Goal: Information Seeking & Learning: Learn about a topic

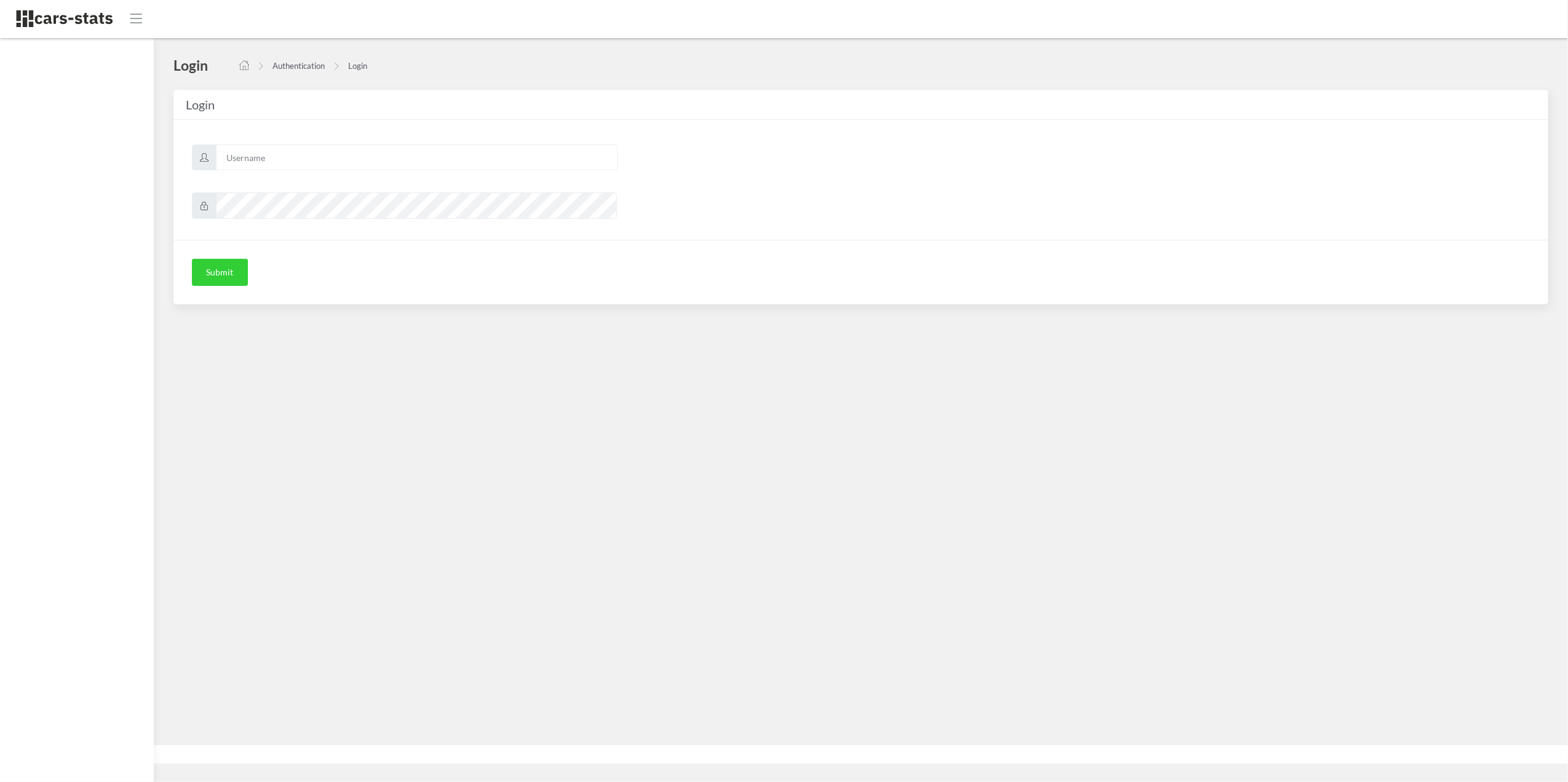
scroll to position [13, 13]
type input "skoda"
click at [230, 271] on button "Submit" at bounding box center [219, 272] width 56 height 27
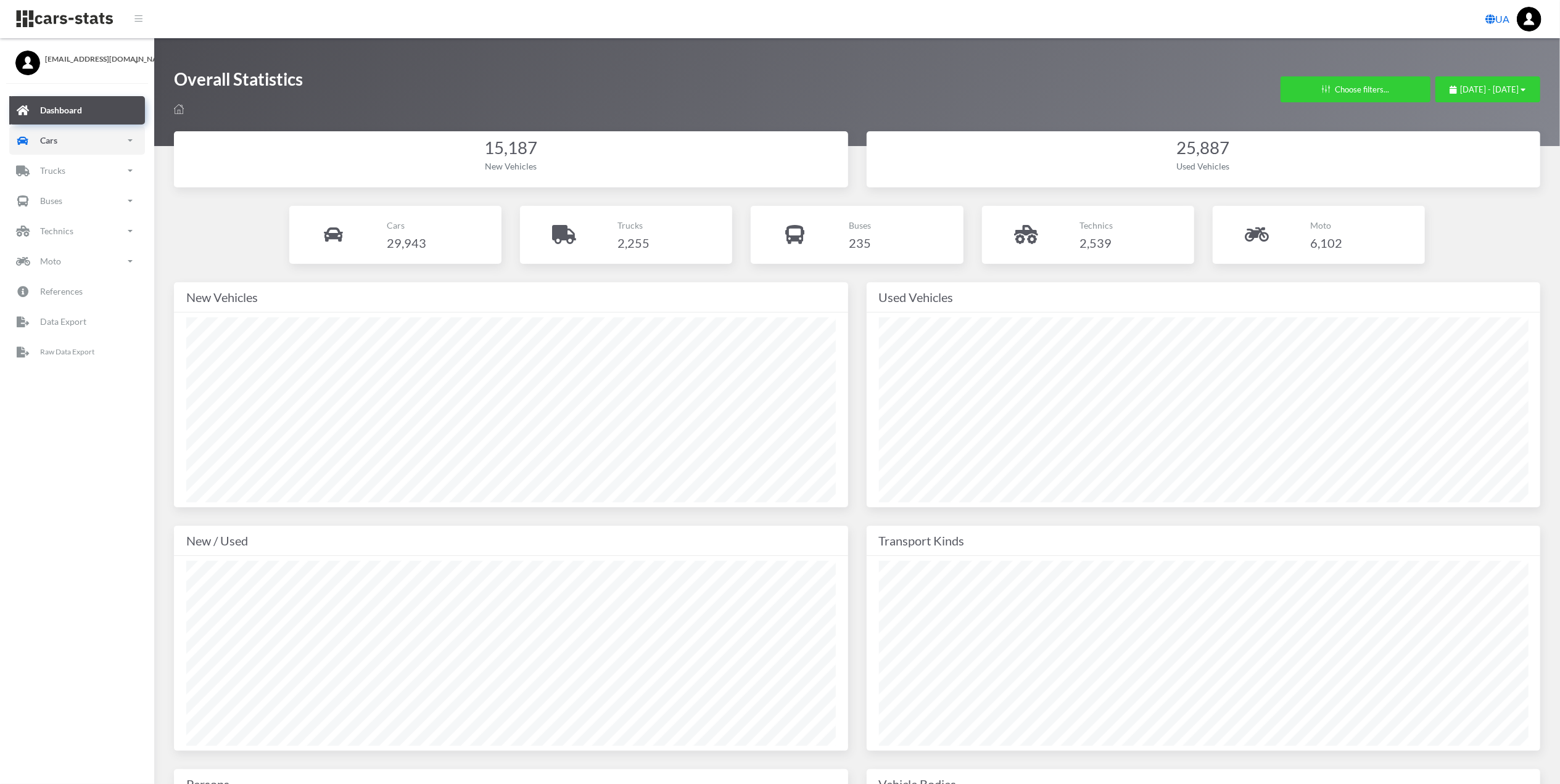
click at [77, 145] on link "Cars" at bounding box center [77, 141] width 136 height 28
click at [70, 195] on link "New" at bounding box center [77, 209] width 118 height 28
click at [79, 247] on span "Brands" at bounding box center [72, 244] width 27 height 13
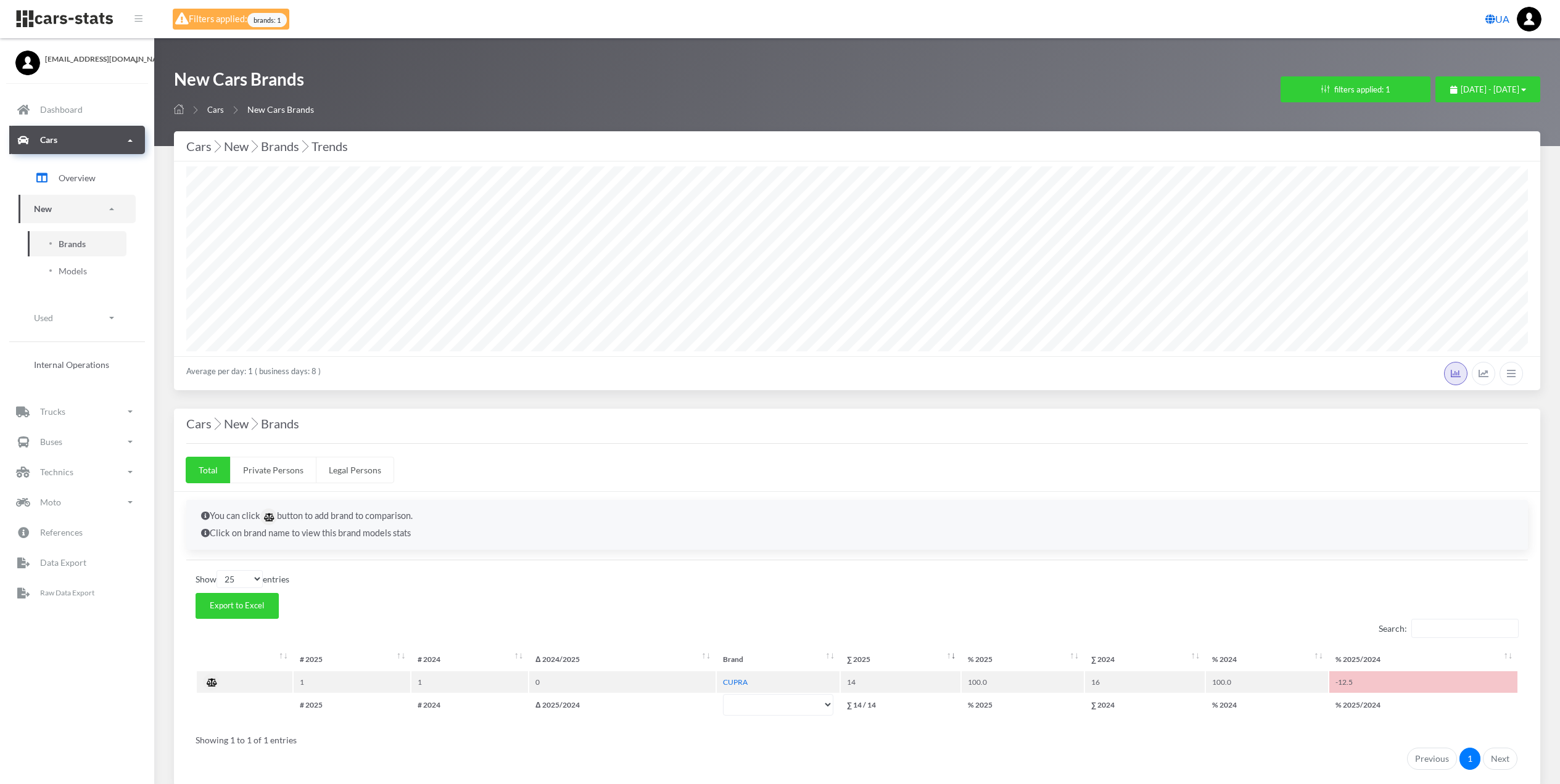
select select "CUPRA"
select select
select select "25"
click at [225, 20] on div "Filters applied: brands: 1" at bounding box center [231, 19] width 117 height 21
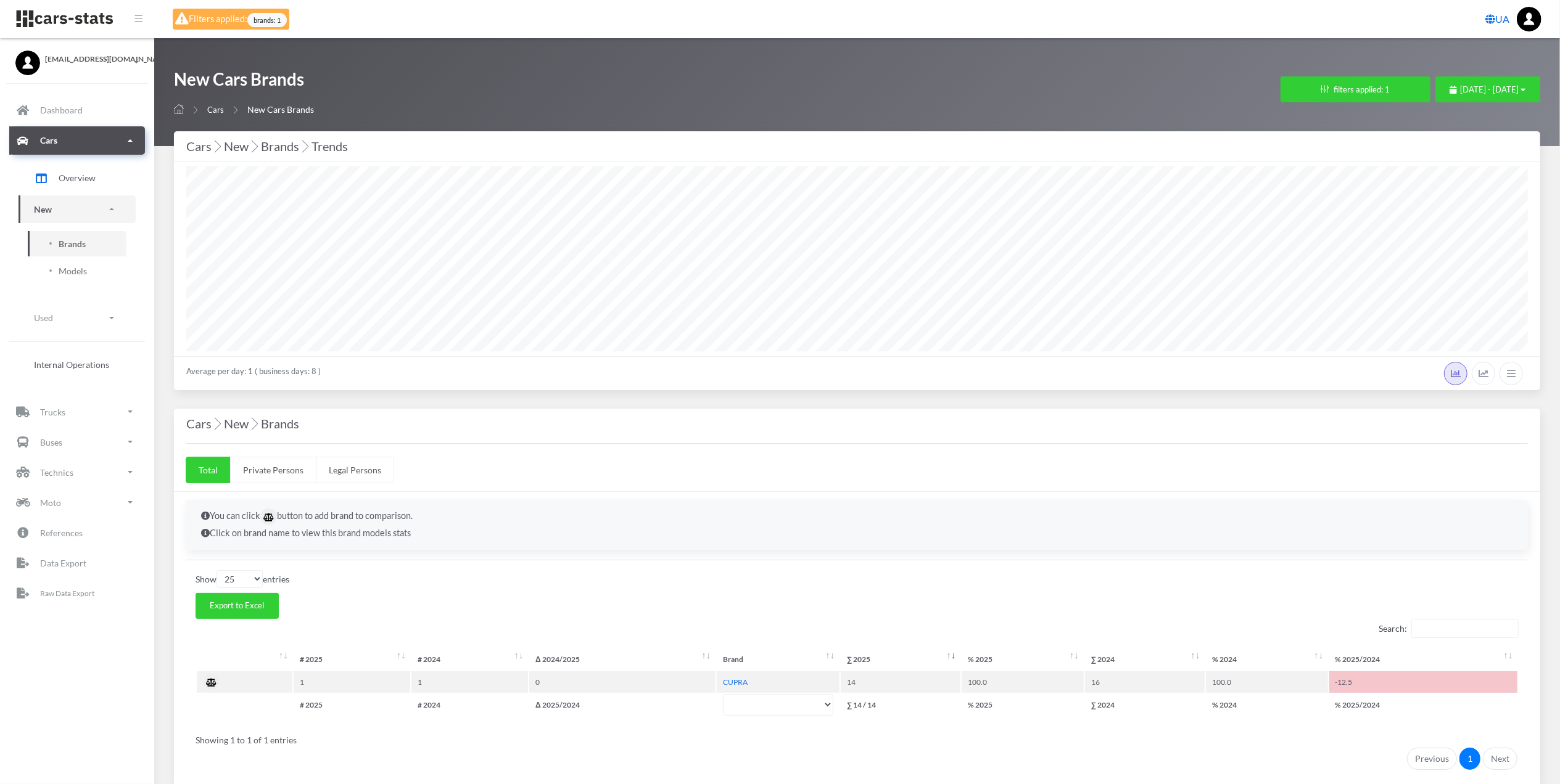
click at [257, 21] on span "brands: 1" at bounding box center [267, 20] width 40 height 14
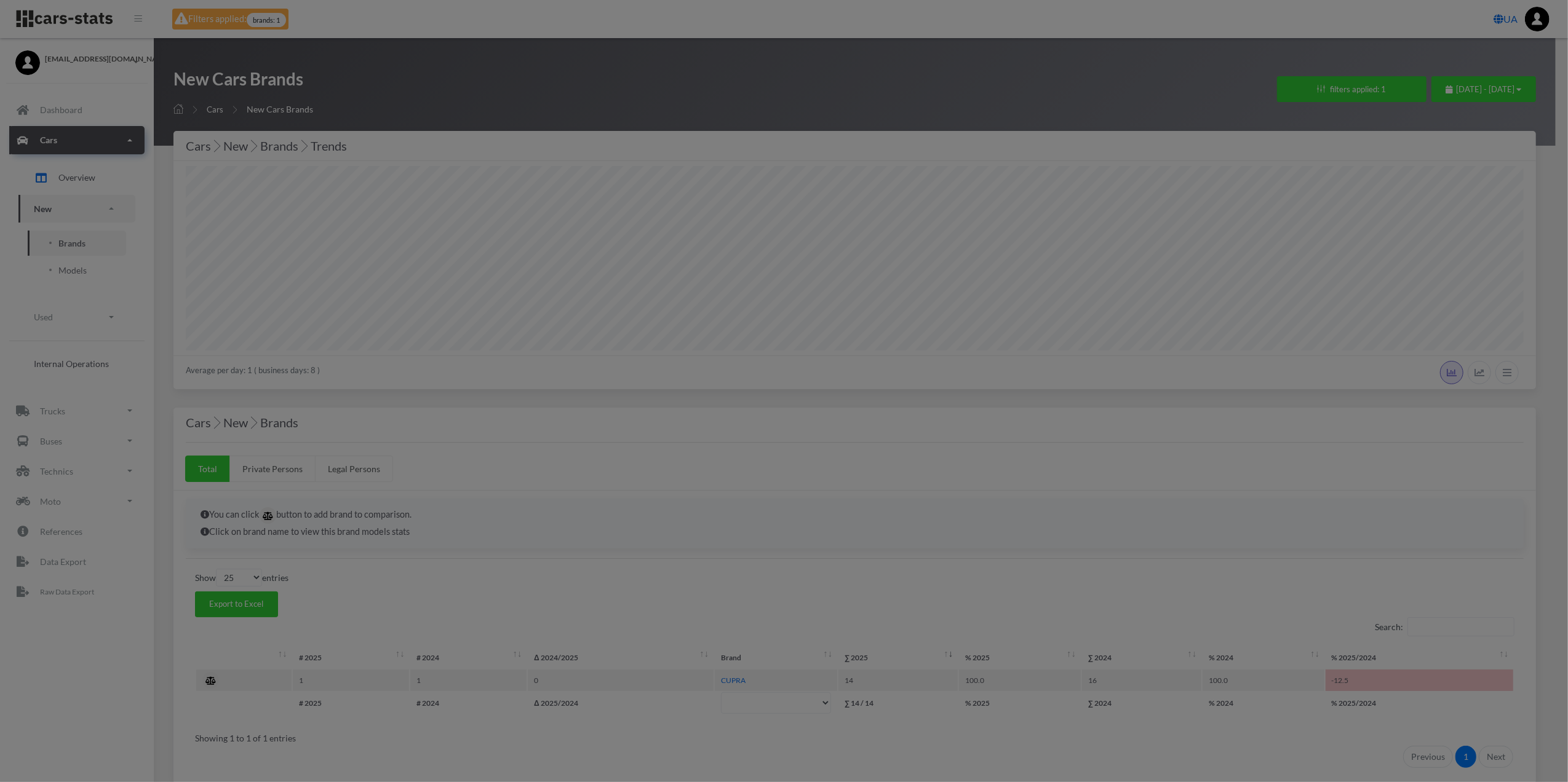
scroll to position [184, 1338]
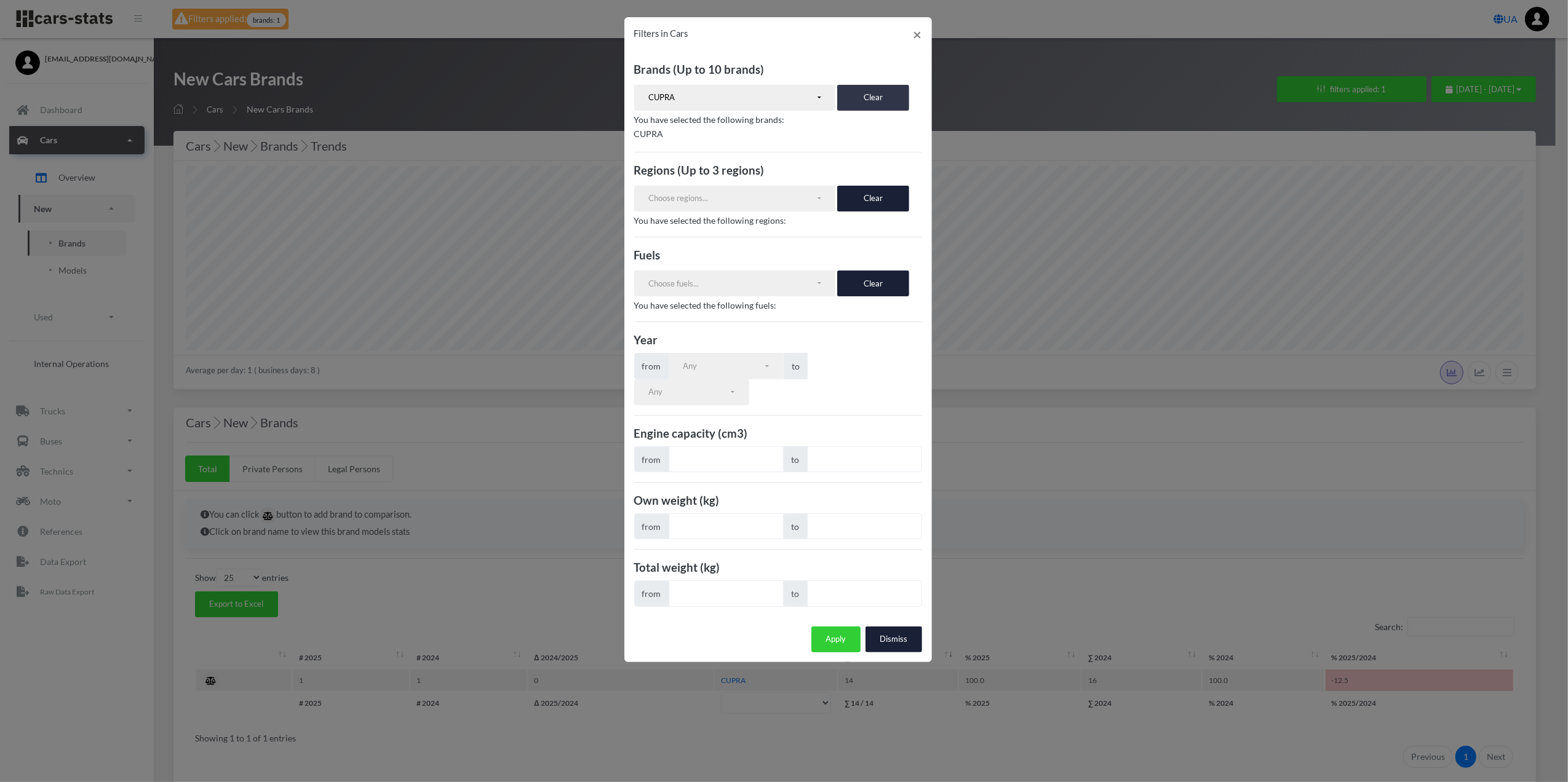
click at [866, 101] on button "Clear" at bounding box center [873, 97] width 72 height 26
select select
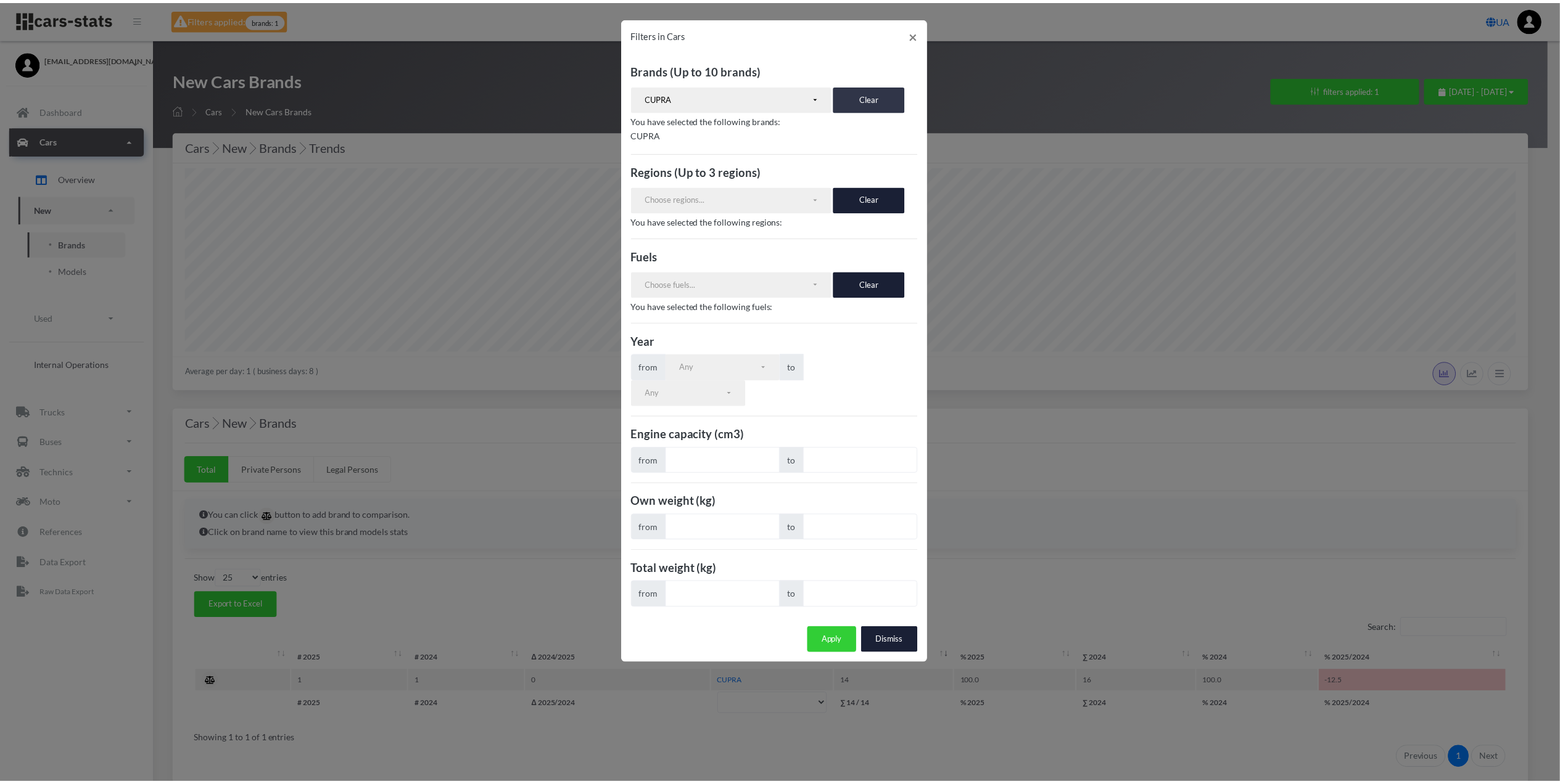
scroll to position [602, 0]
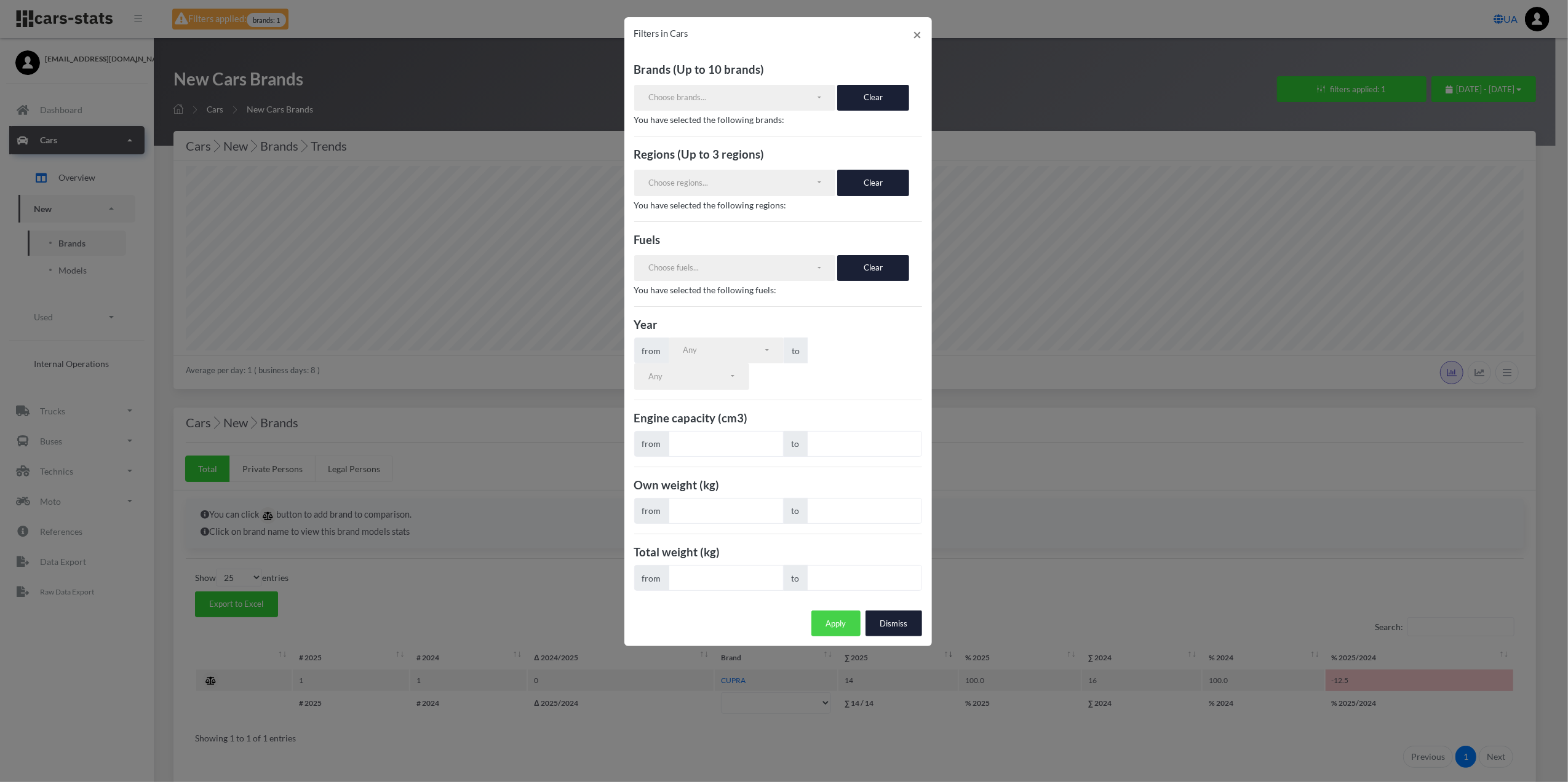
click at [825, 637] on button "Apply" at bounding box center [836, 623] width 49 height 26
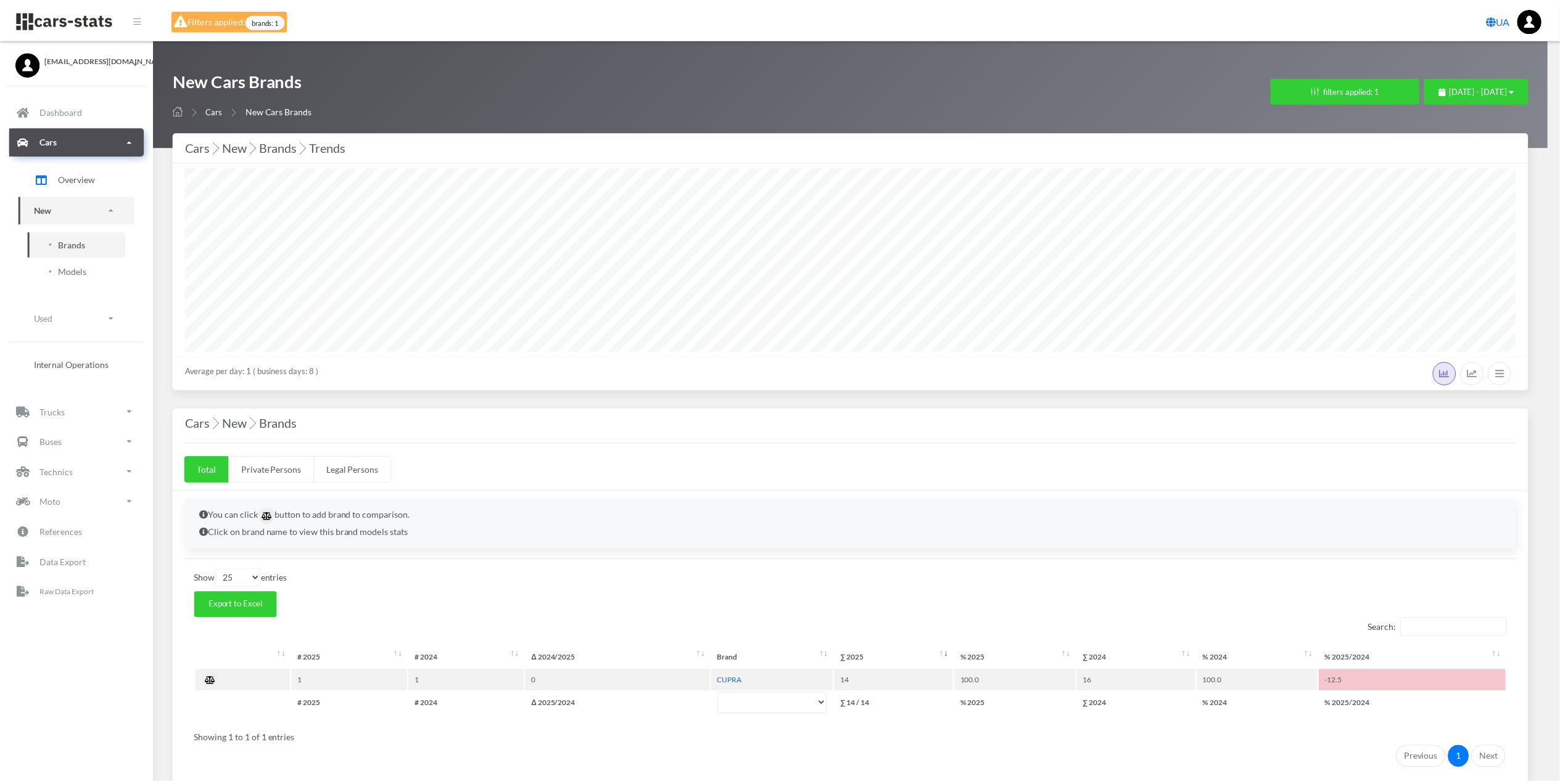
scroll to position [616362, 615434]
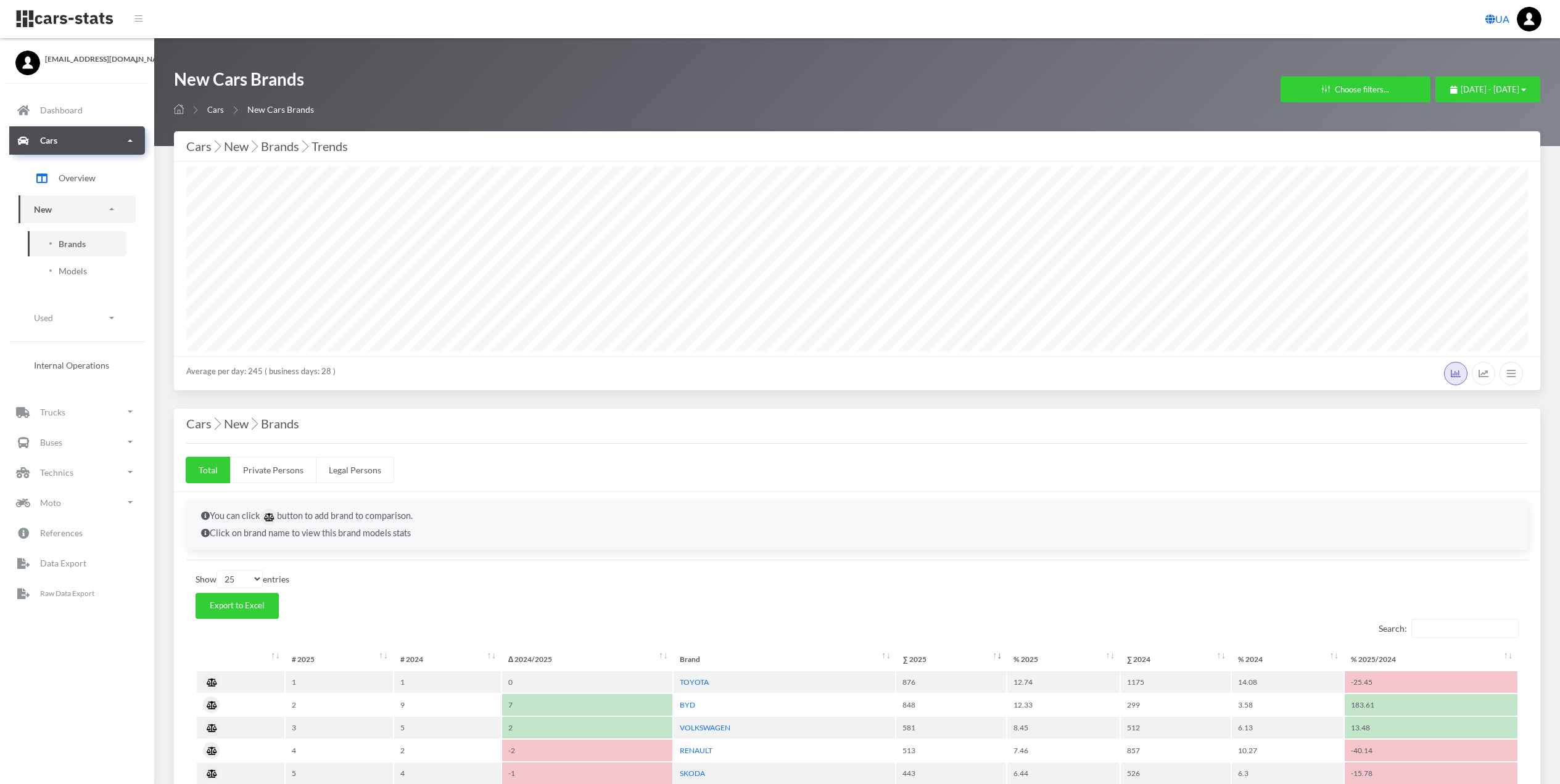
select select "25"
click at [1450, 95] on div "August 6, 2025 - September 5, 2025" at bounding box center [1487, 90] width 76 height 13
click at [1507, 173] on li "This Month" at bounding box center [1482, 167] width 86 height 19
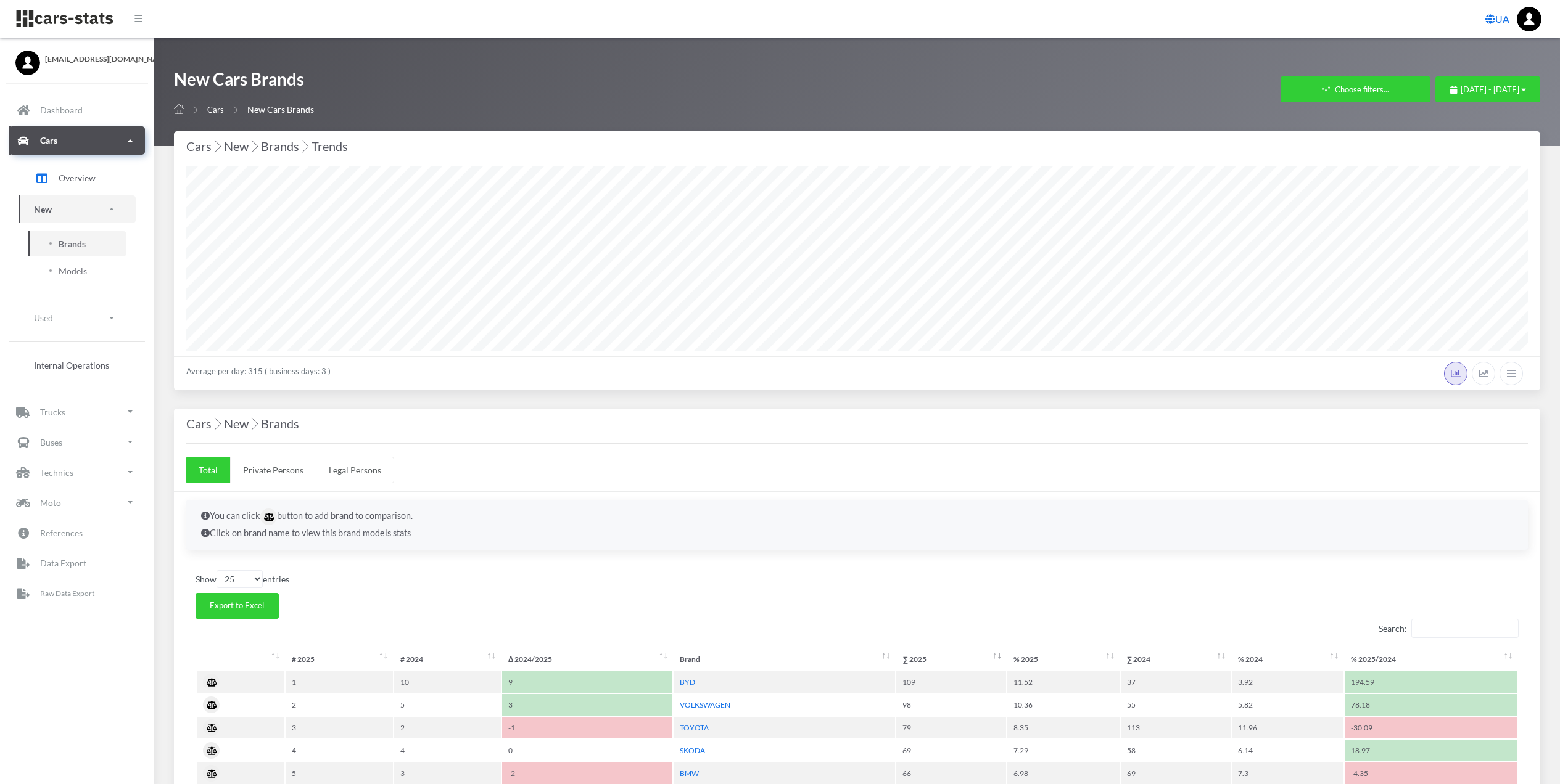
select select "25"
click at [1281, 87] on button "Choose filters..." at bounding box center [1355, 89] width 150 height 26
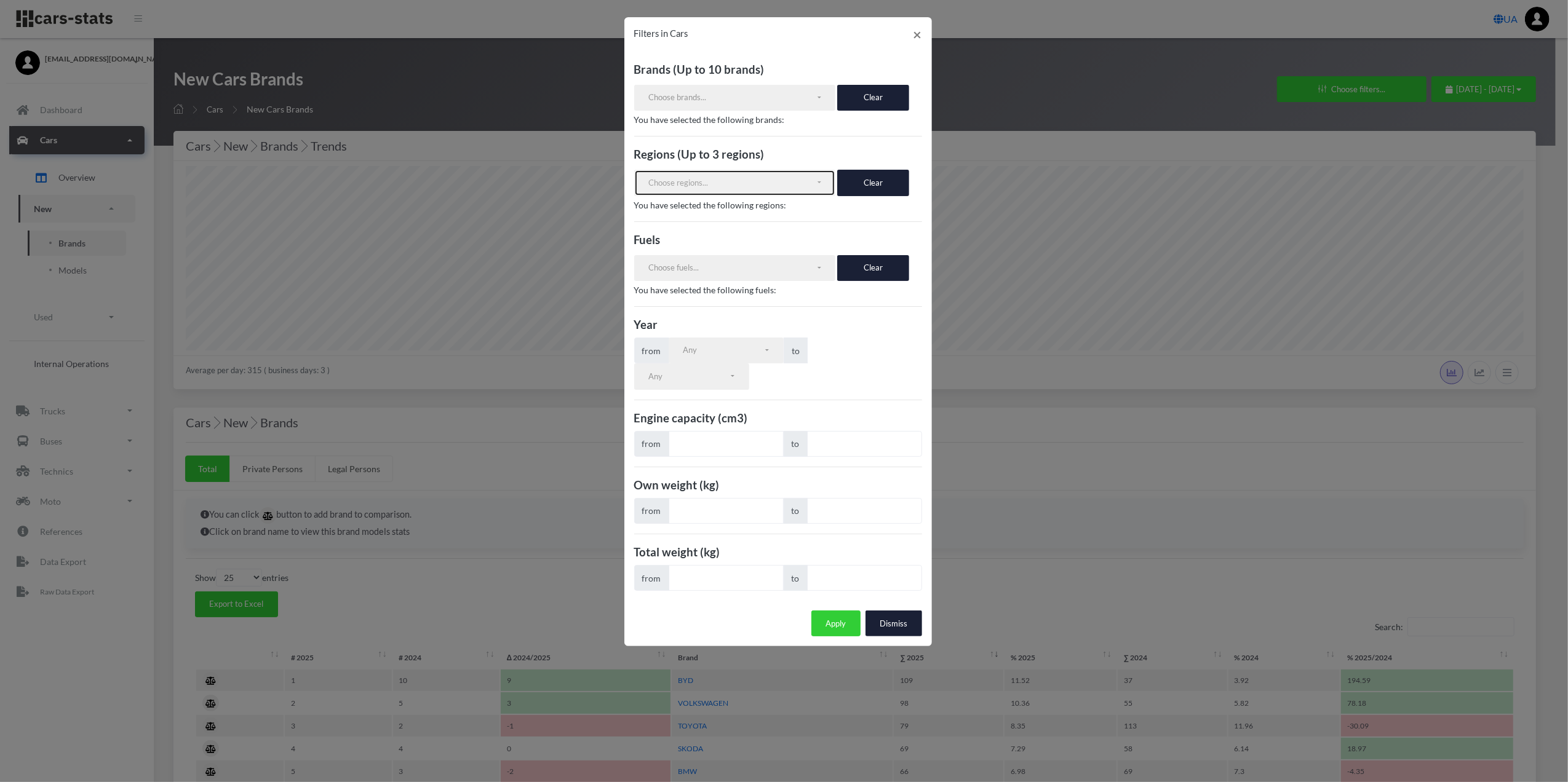
click at [802, 183] on div "Choose regions..." at bounding box center [732, 183] width 167 height 13
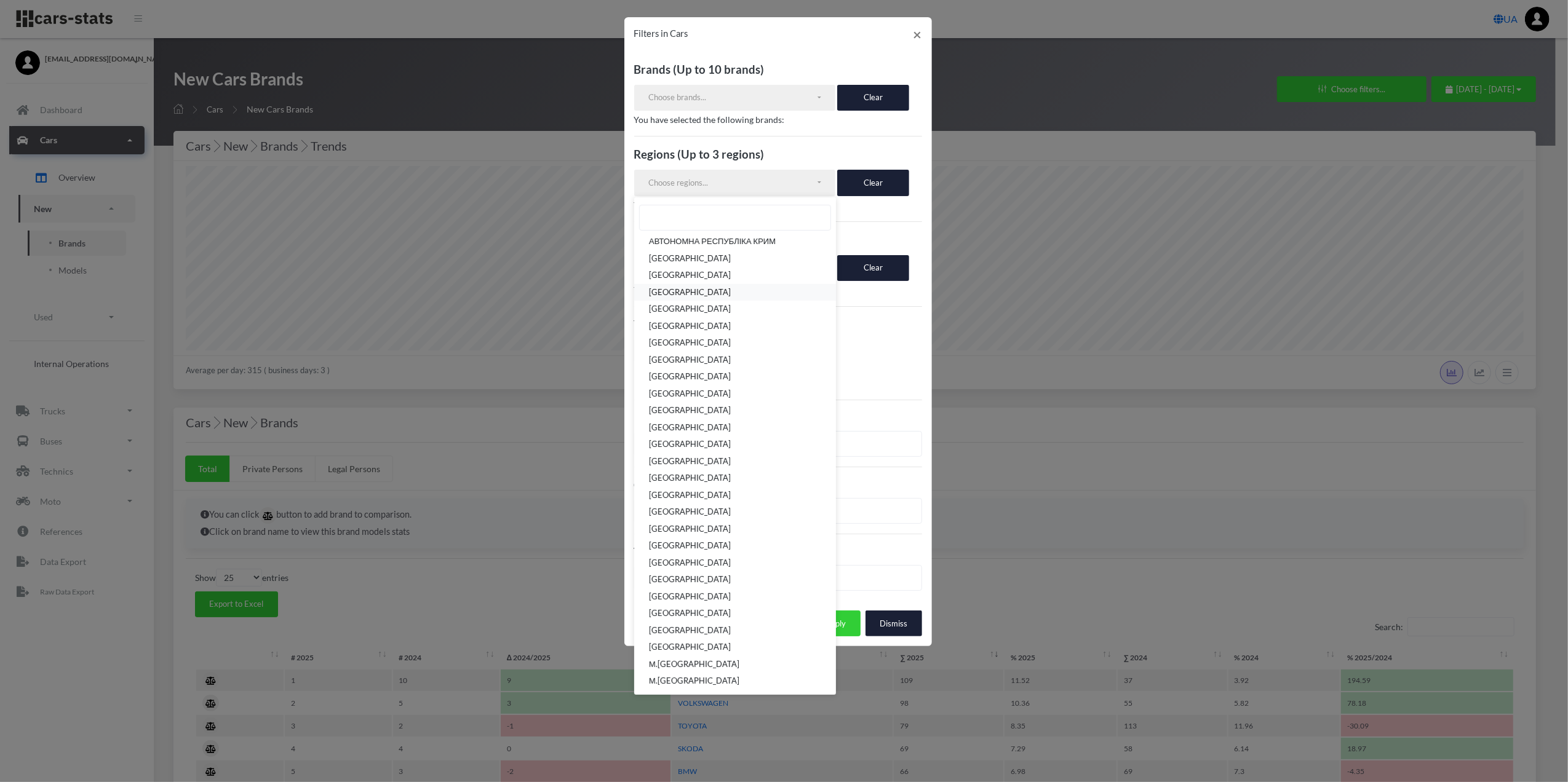
click at [731, 298] on span "[GEOGRAPHIC_DATA]" at bounding box center [690, 292] width 82 height 13
select select "UA-12"
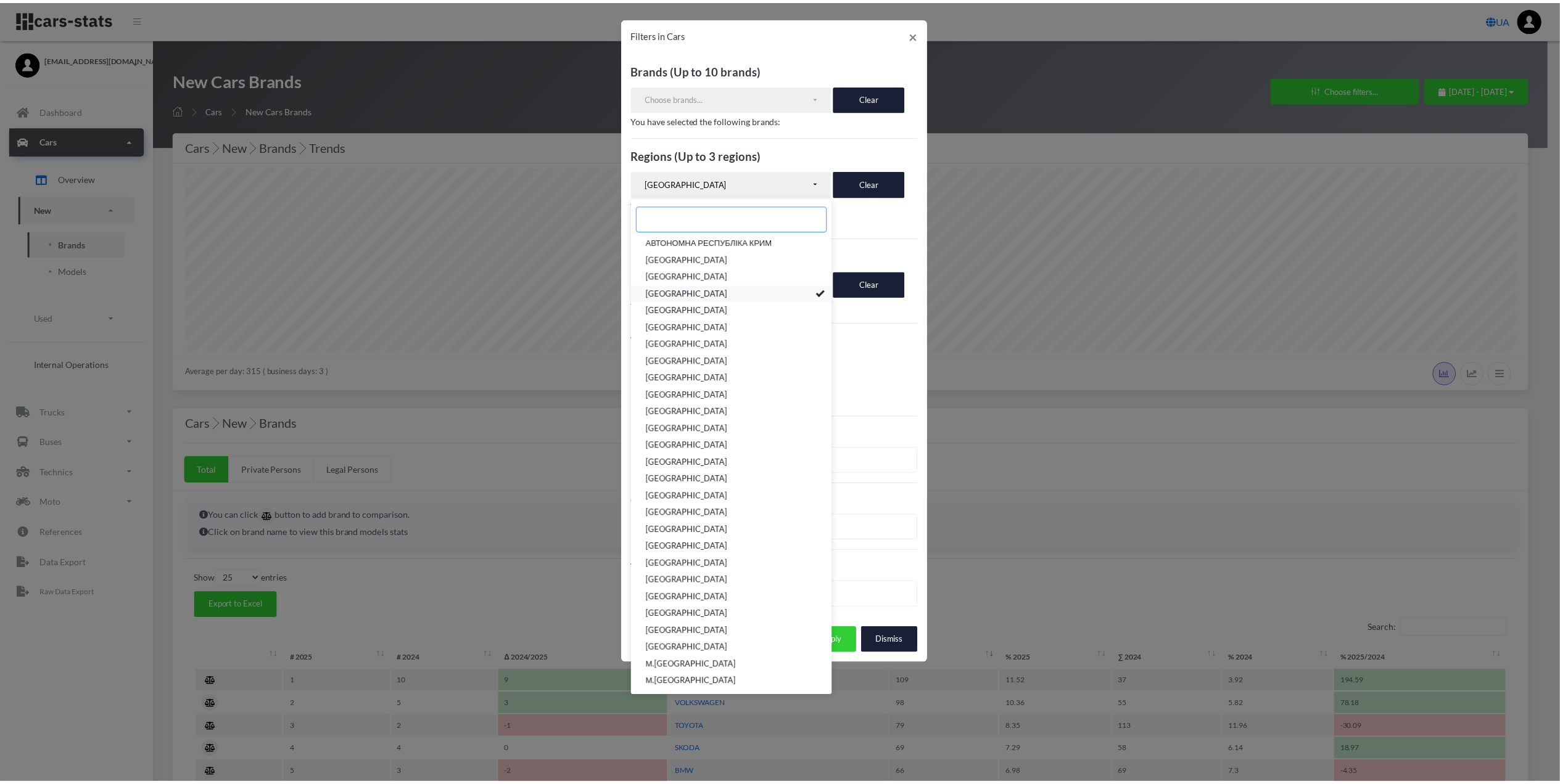
scroll to position [13, 0]
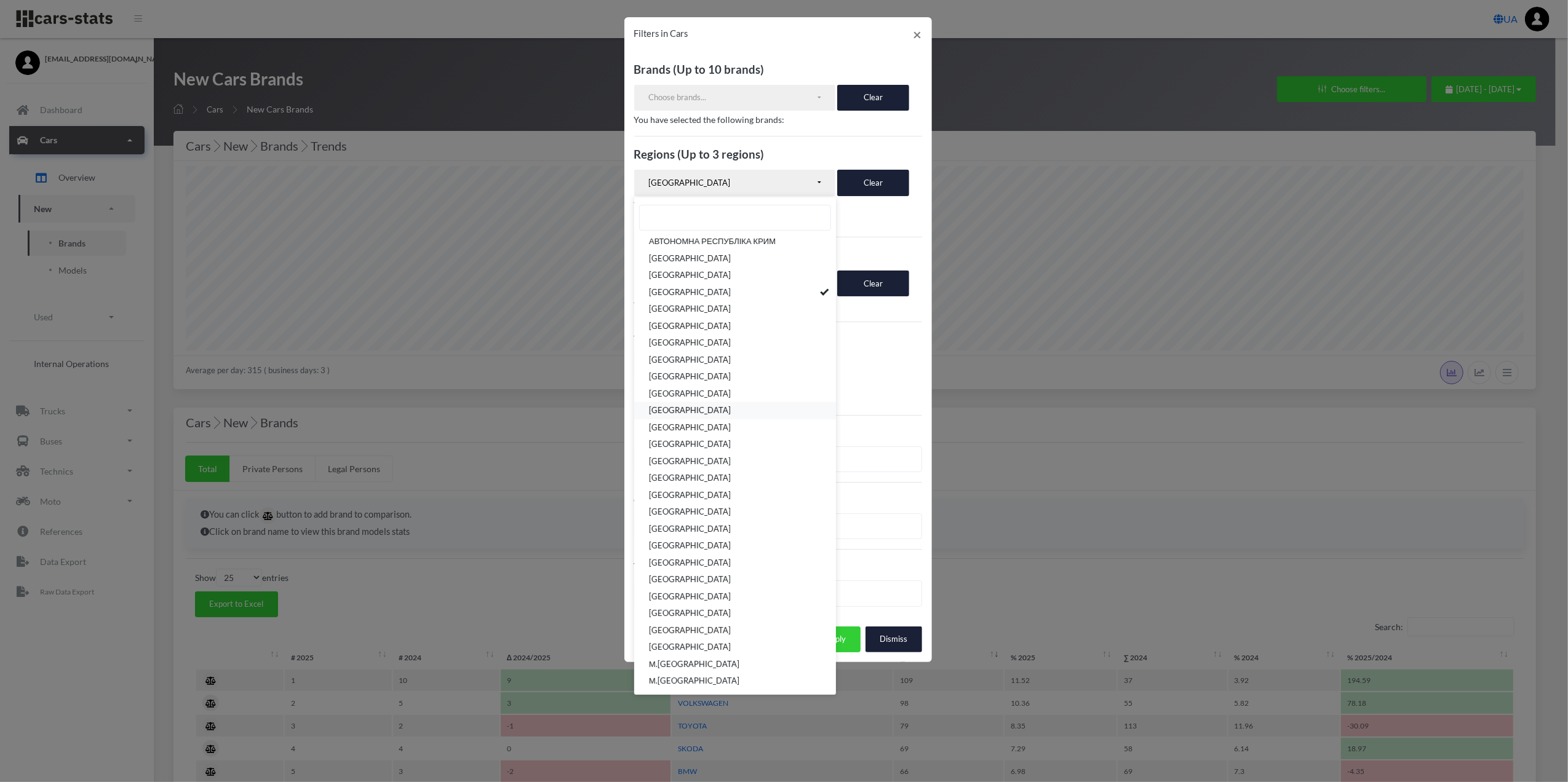
click at [718, 409] on span "[GEOGRAPHIC_DATA]" at bounding box center [690, 411] width 82 height 13
click at [722, 484] on span "[GEOGRAPHIC_DATA]" at bounding box center [690, 479] width 82 height 13
click at [744, 568] on link "[GEOGRAPHIC_DATA]" at bounding box center [735, 563] width 202 height 17
click at [854, 652] on button "Apply" at bounding box center [836, 639] width 49 height 26
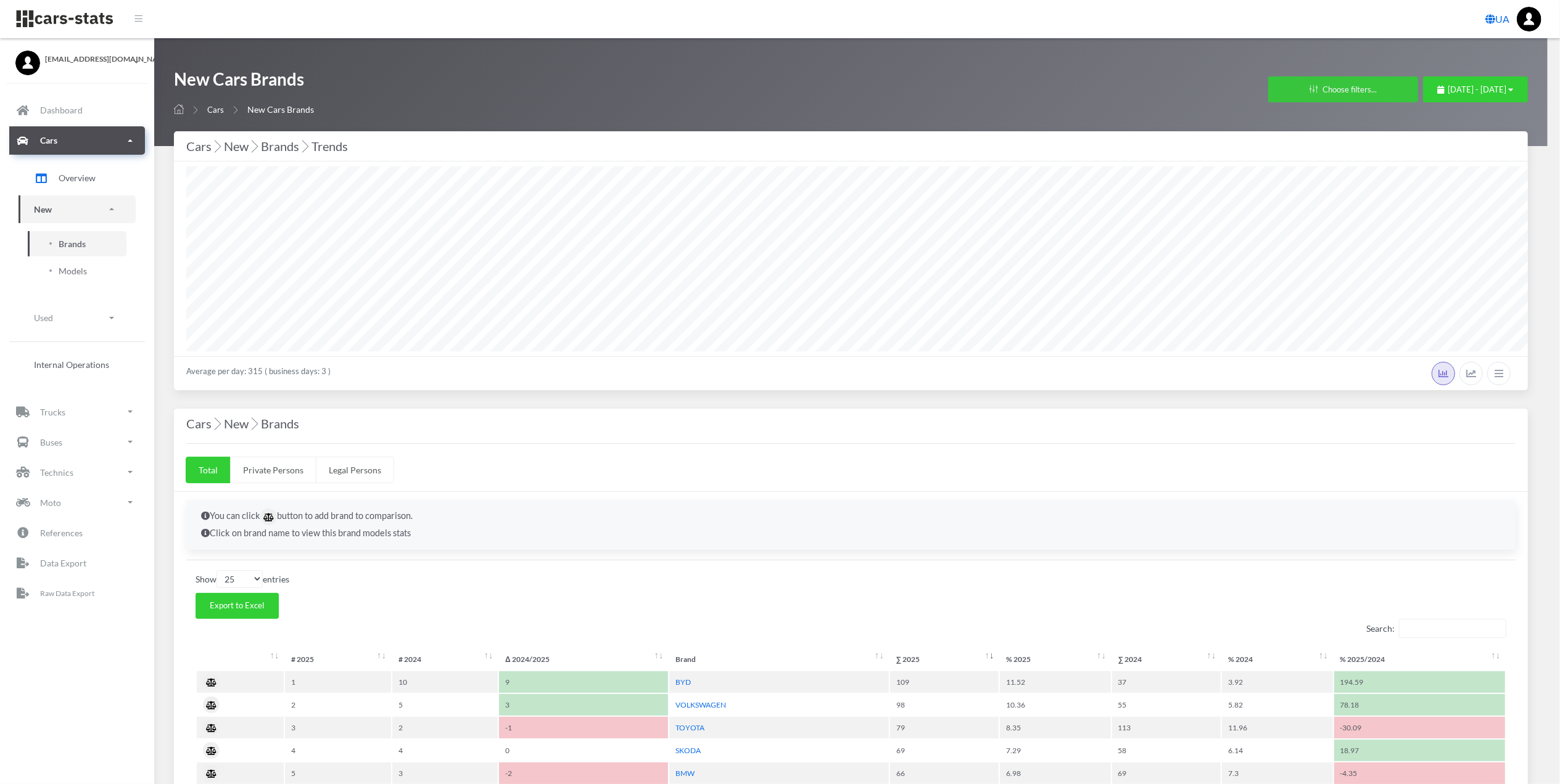
scroll to position [616362, 615434]
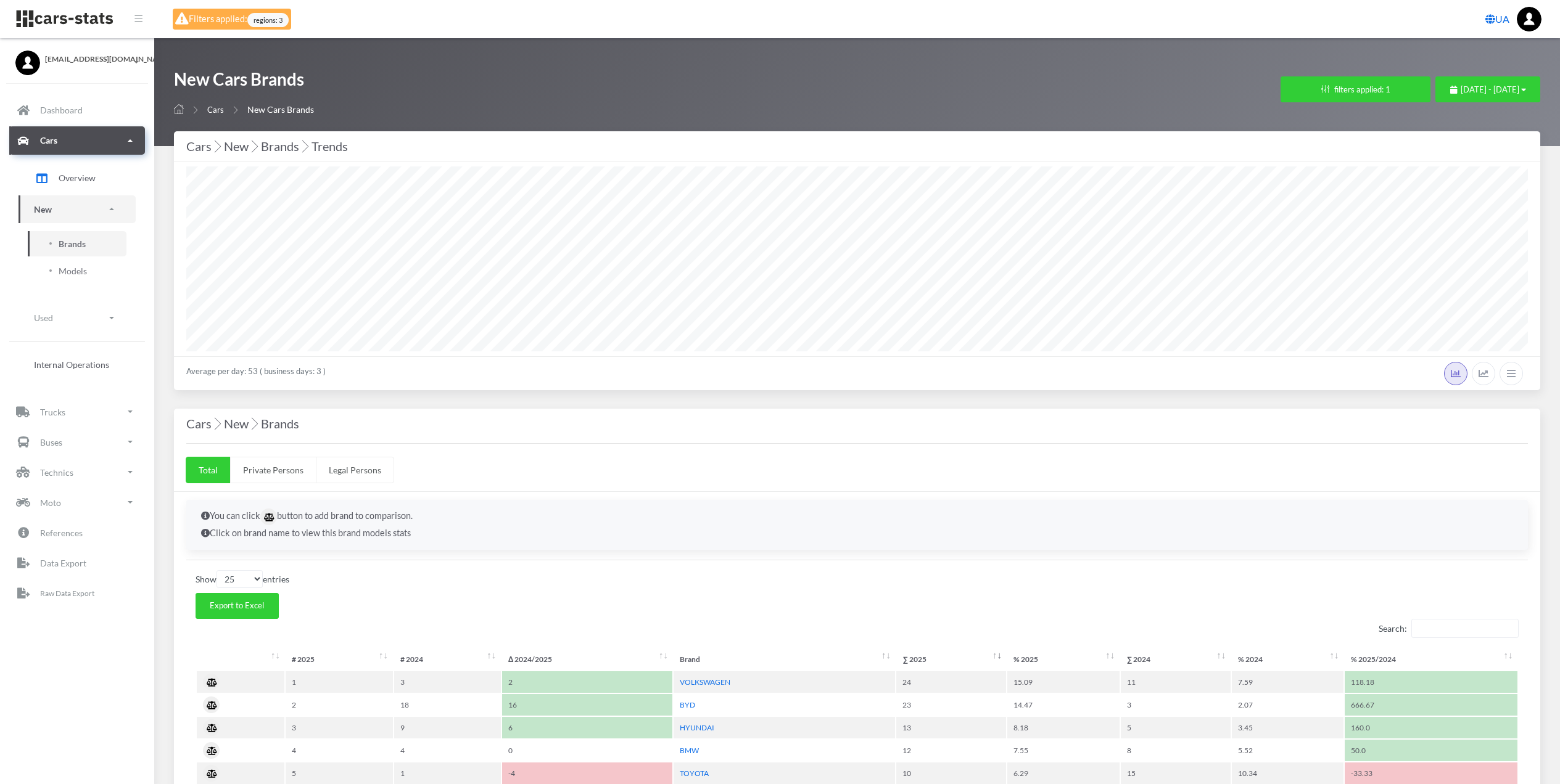
select select "25"
click at [275, 13] on span "regions: 3" at bounding box center [268, 20] width 42 height 14
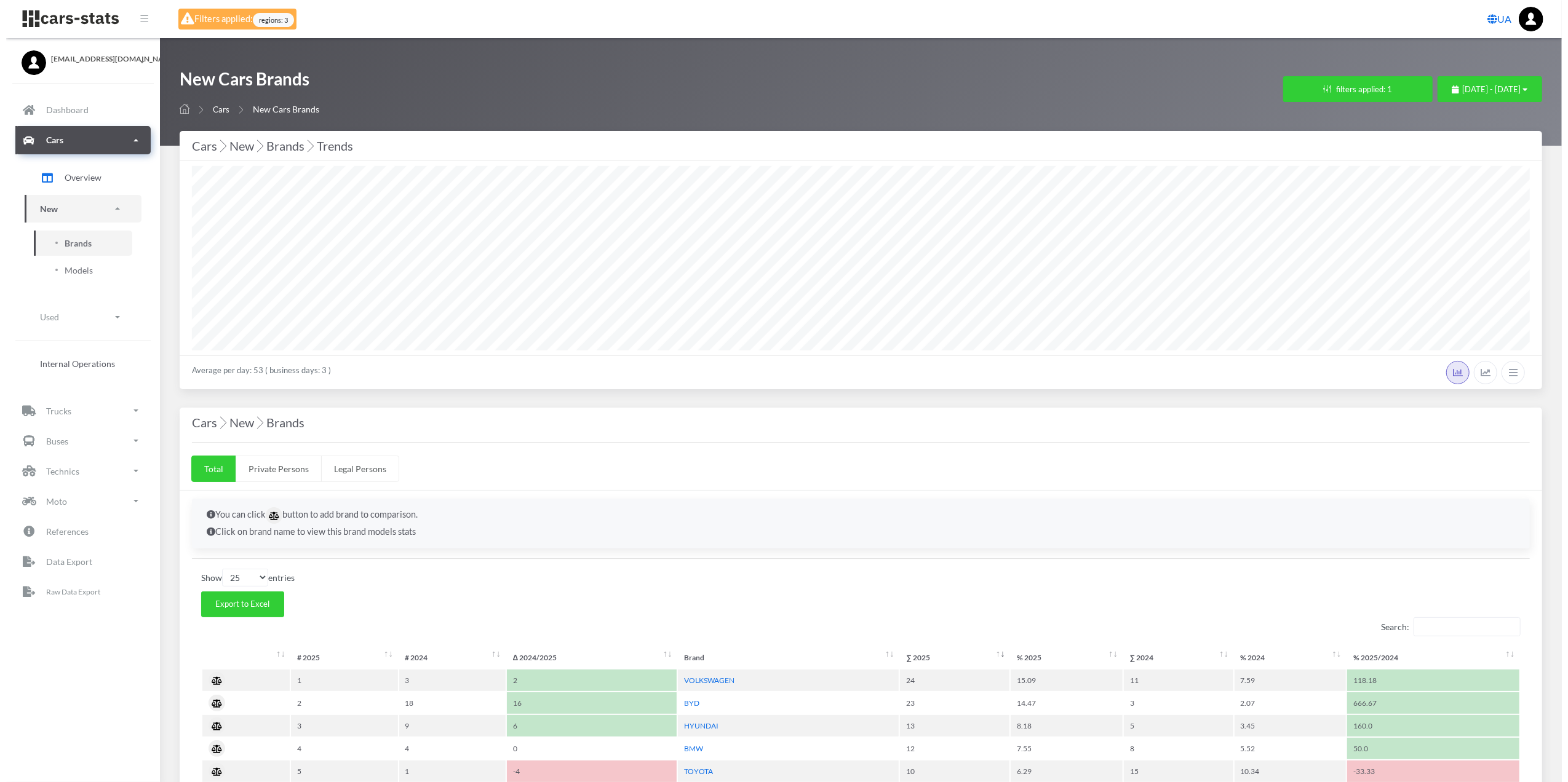
scroll to position [184, 1338]
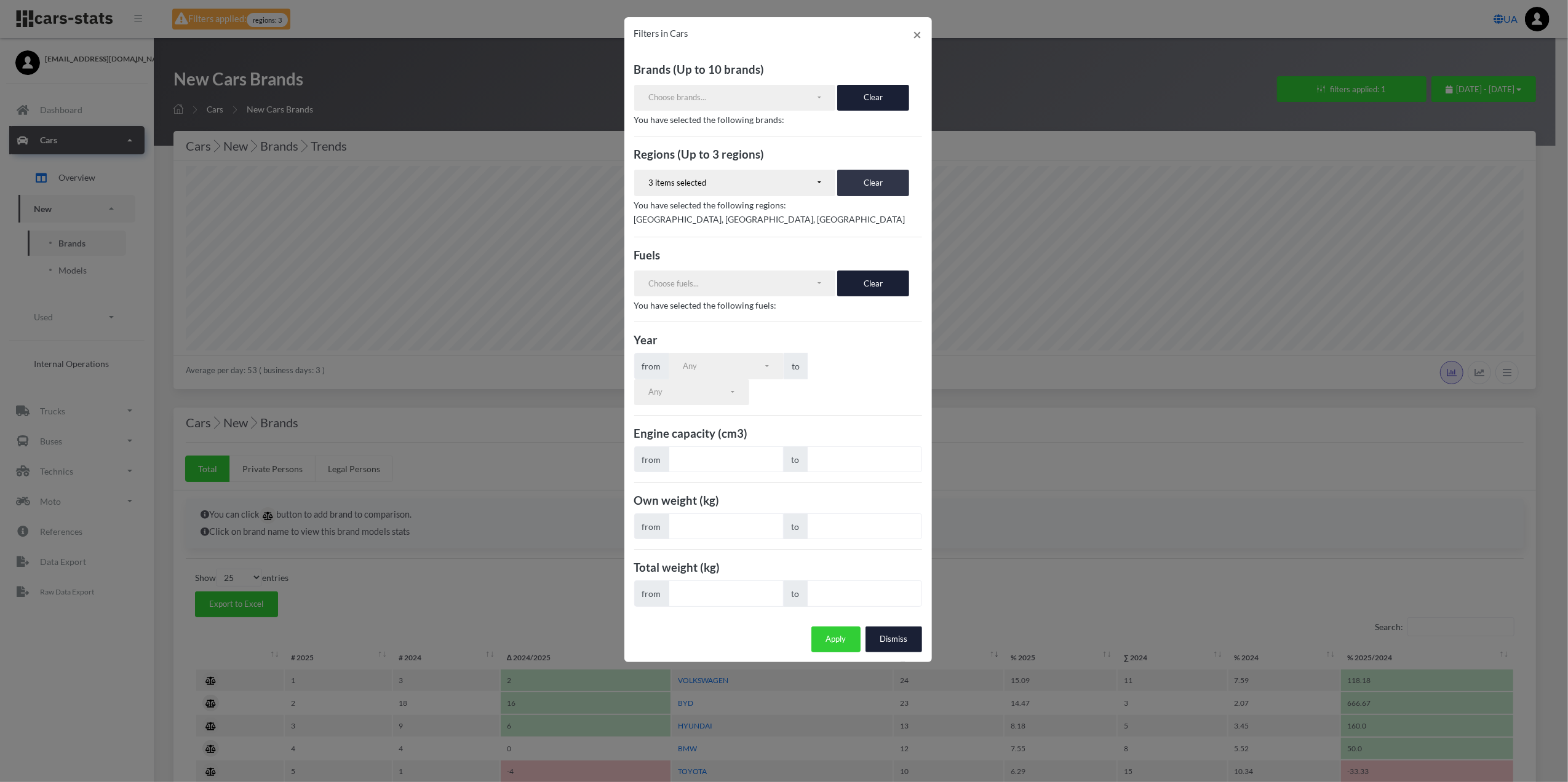
click at [857, 186] on button "Clear" at bounding box center [873, 182] width 72 height 26
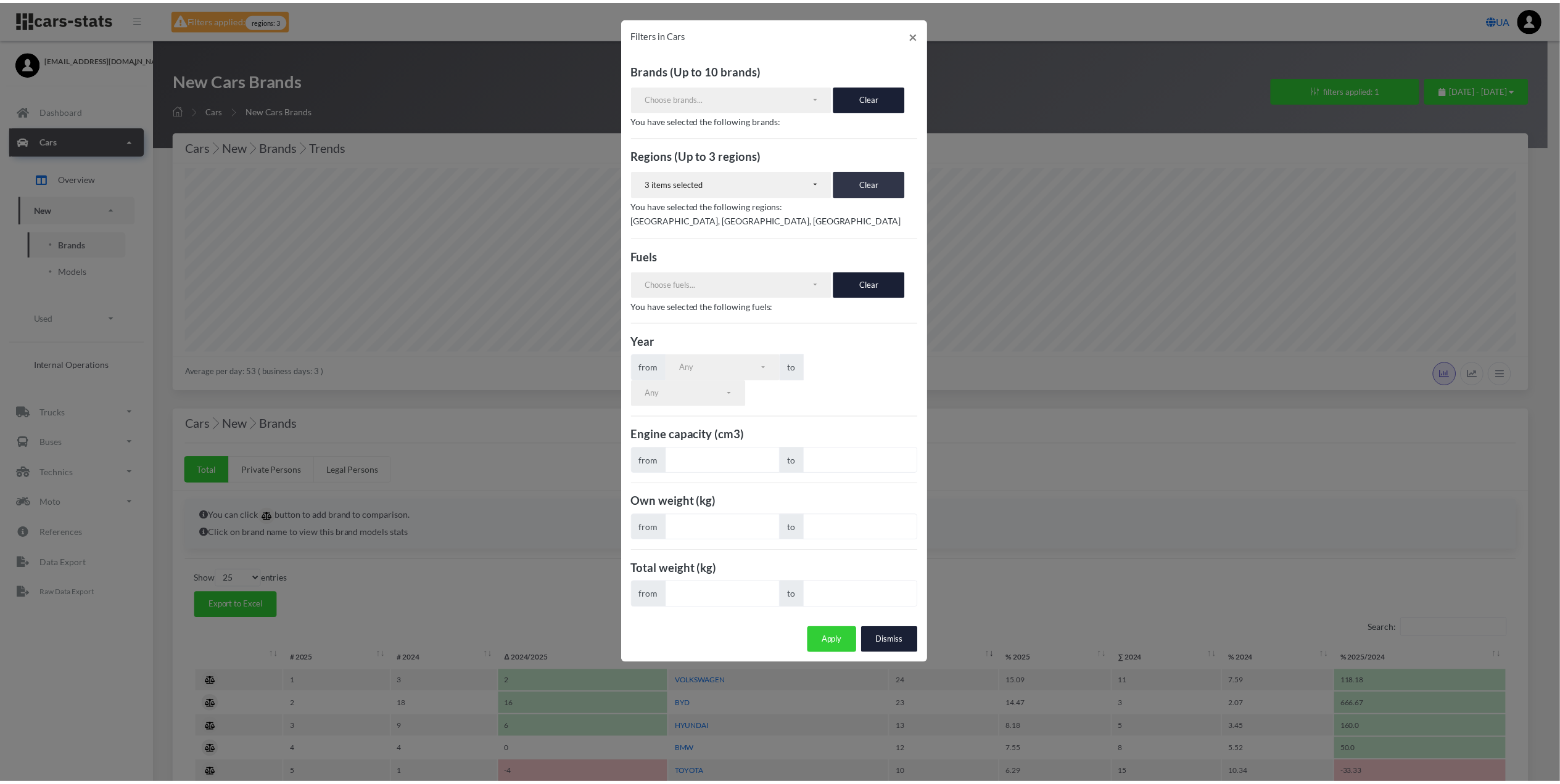
scroll to position [166, 0]
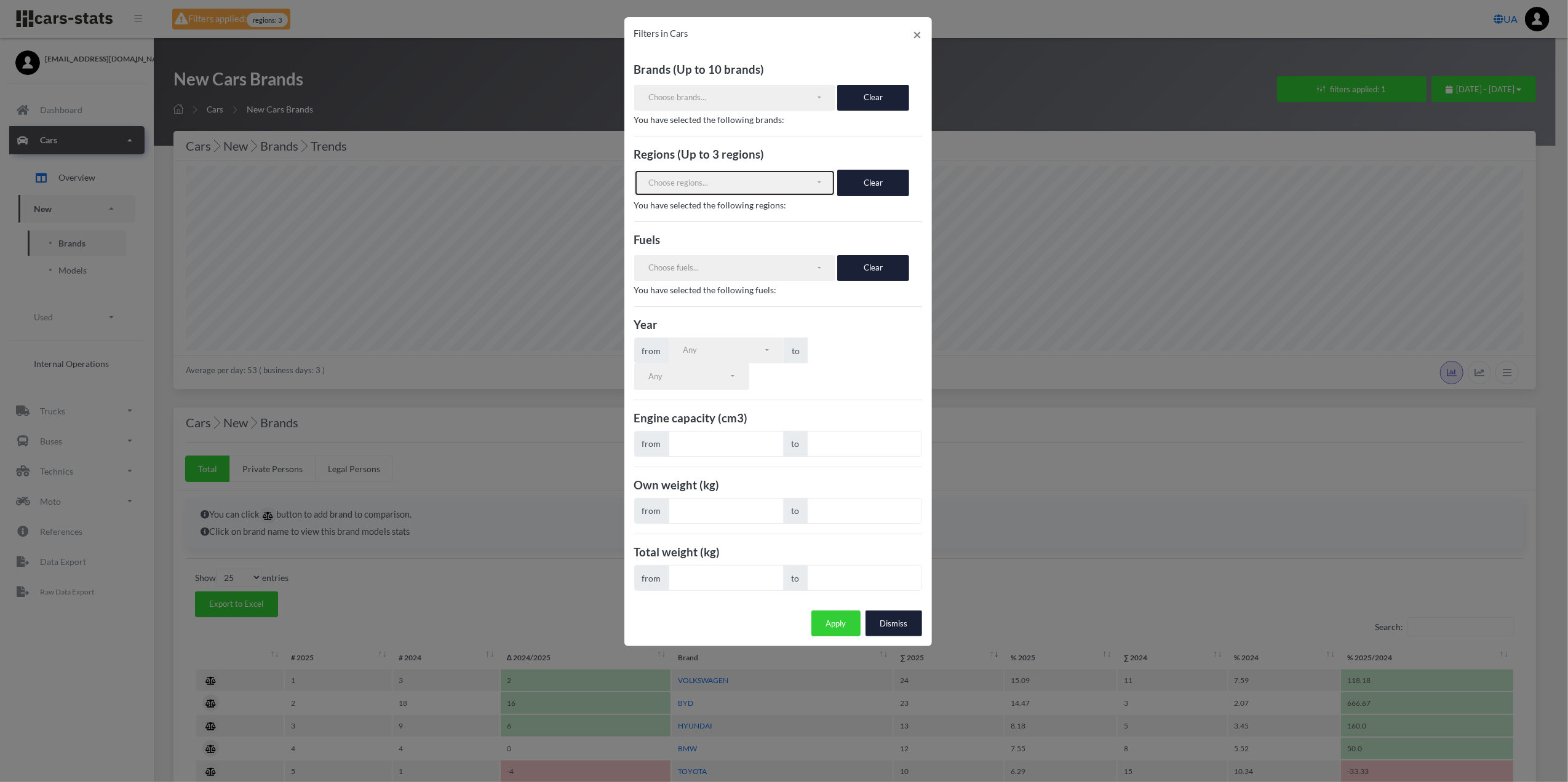
click at [805, 186] on div "Choose regions..." at bounding box center [732, 183] width 167 height 13
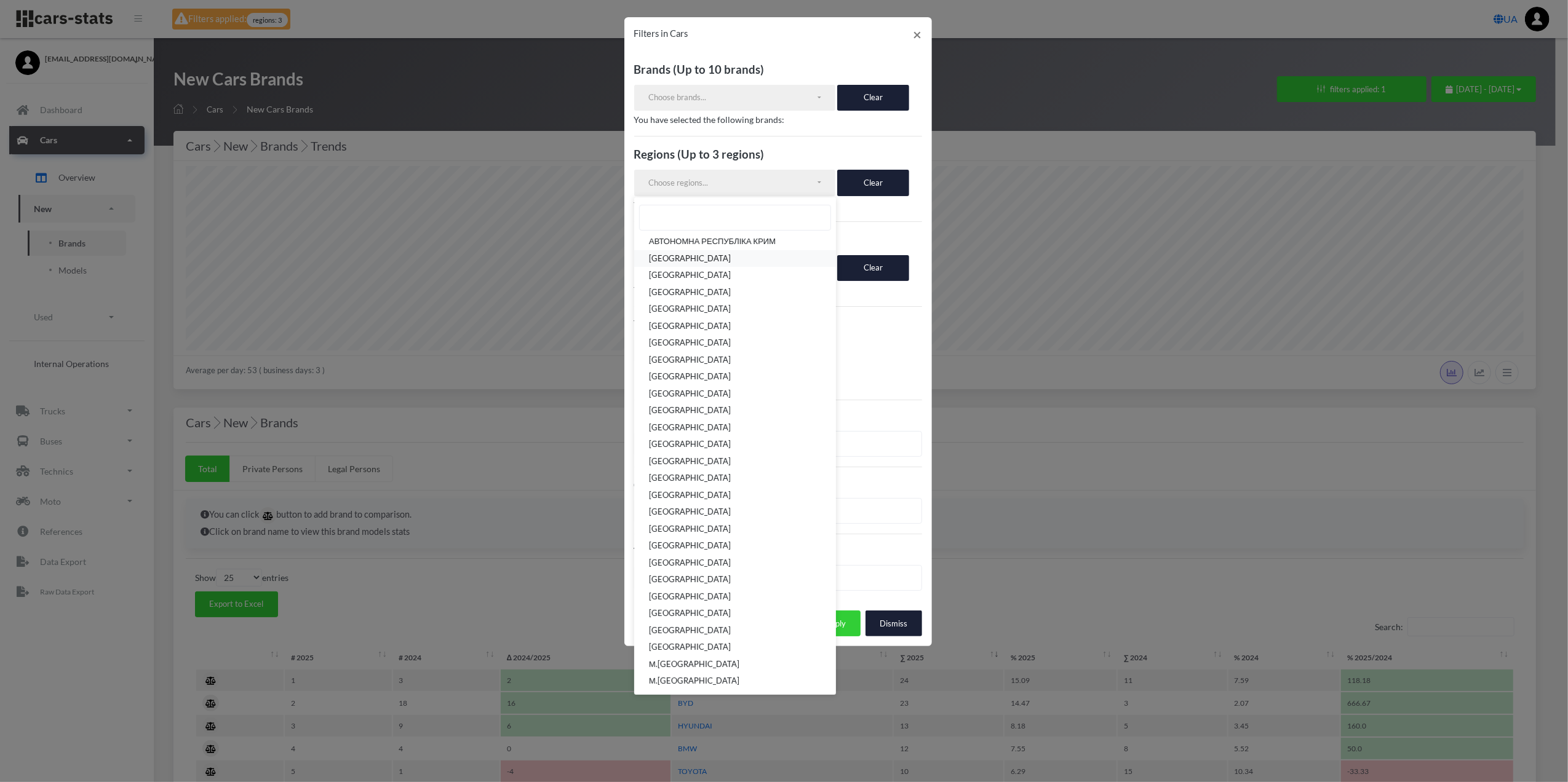
click at [729, 267] on link "[GEOGRAPHIC_DATA]" at bounding box center [735, 259] width 202 height 17
select select "UA-05"
click at [852, 642] on button "Apply" at bounding box center [836, 639] width 49 height 26
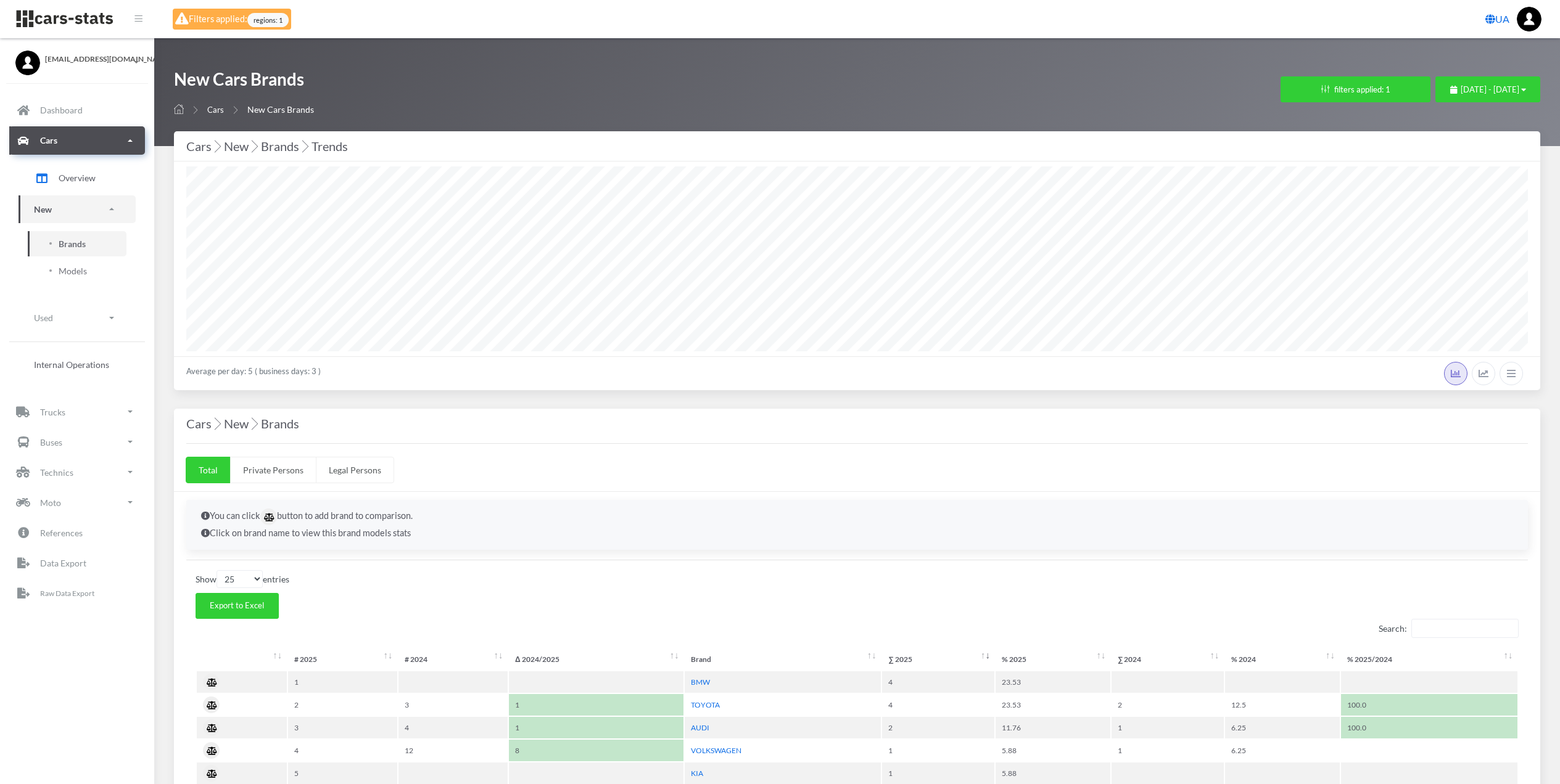
select select "25"
click at [1332, 98] on button "filters applied: 1" at bounding box center [1355, 89] width 150 height 26
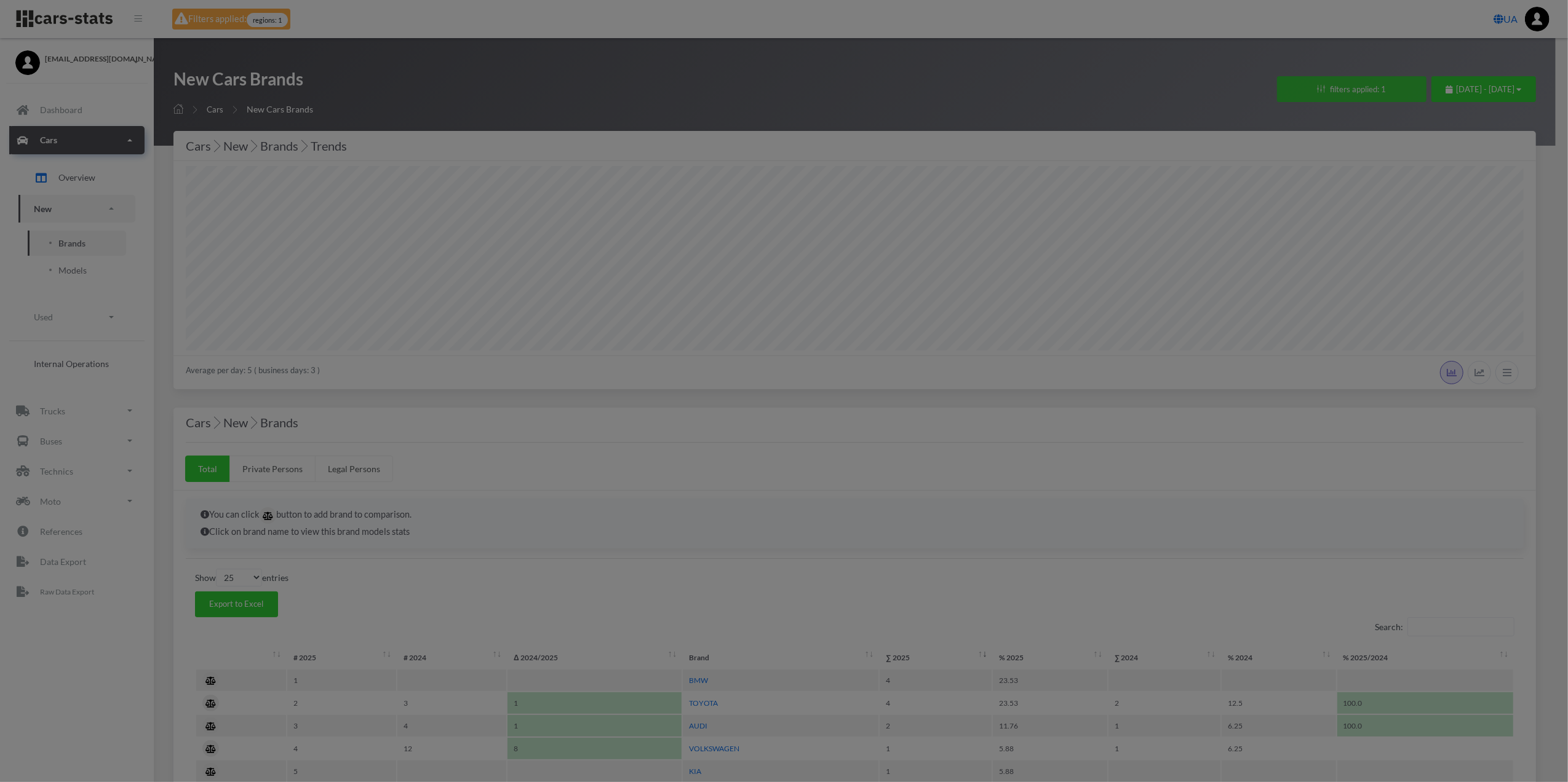
scroll to position [184, 1338]
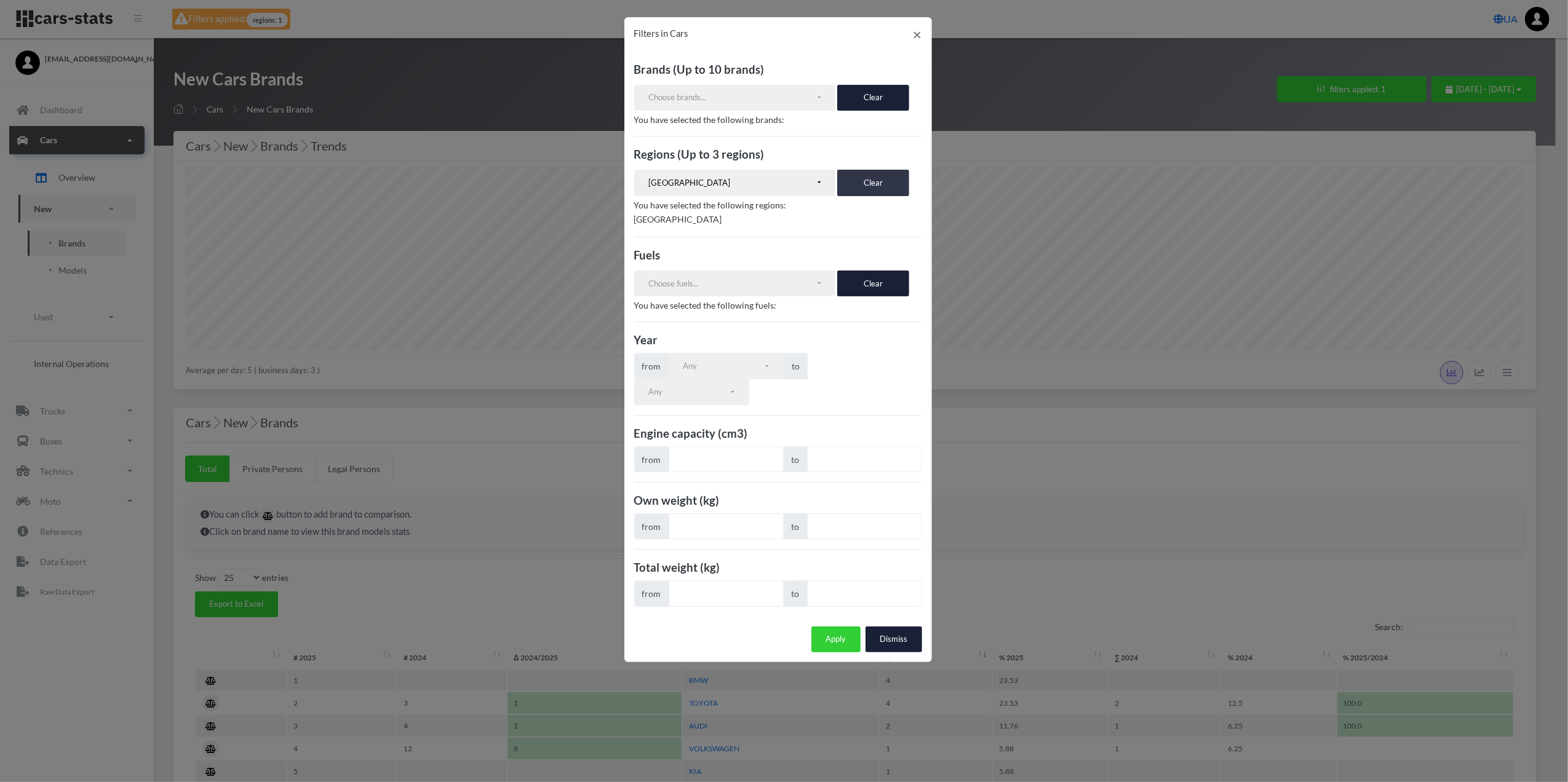
click at [879, 190] on button "Clear" at bounding box center [873, 182] width 72 height 26
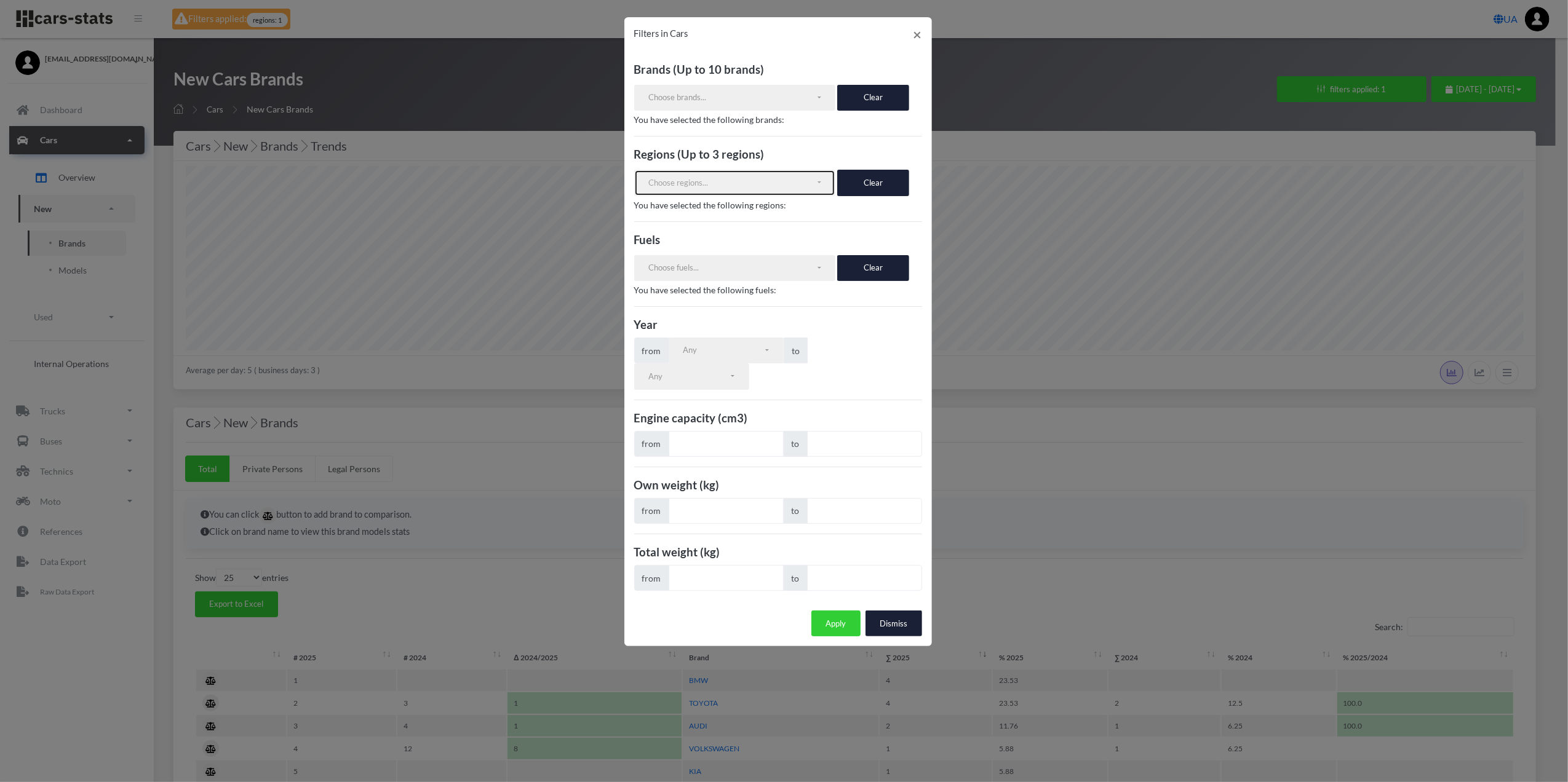
click at [806, 190] on div "Choose regions..." at bounding box center [732, 183] width 167 height 13
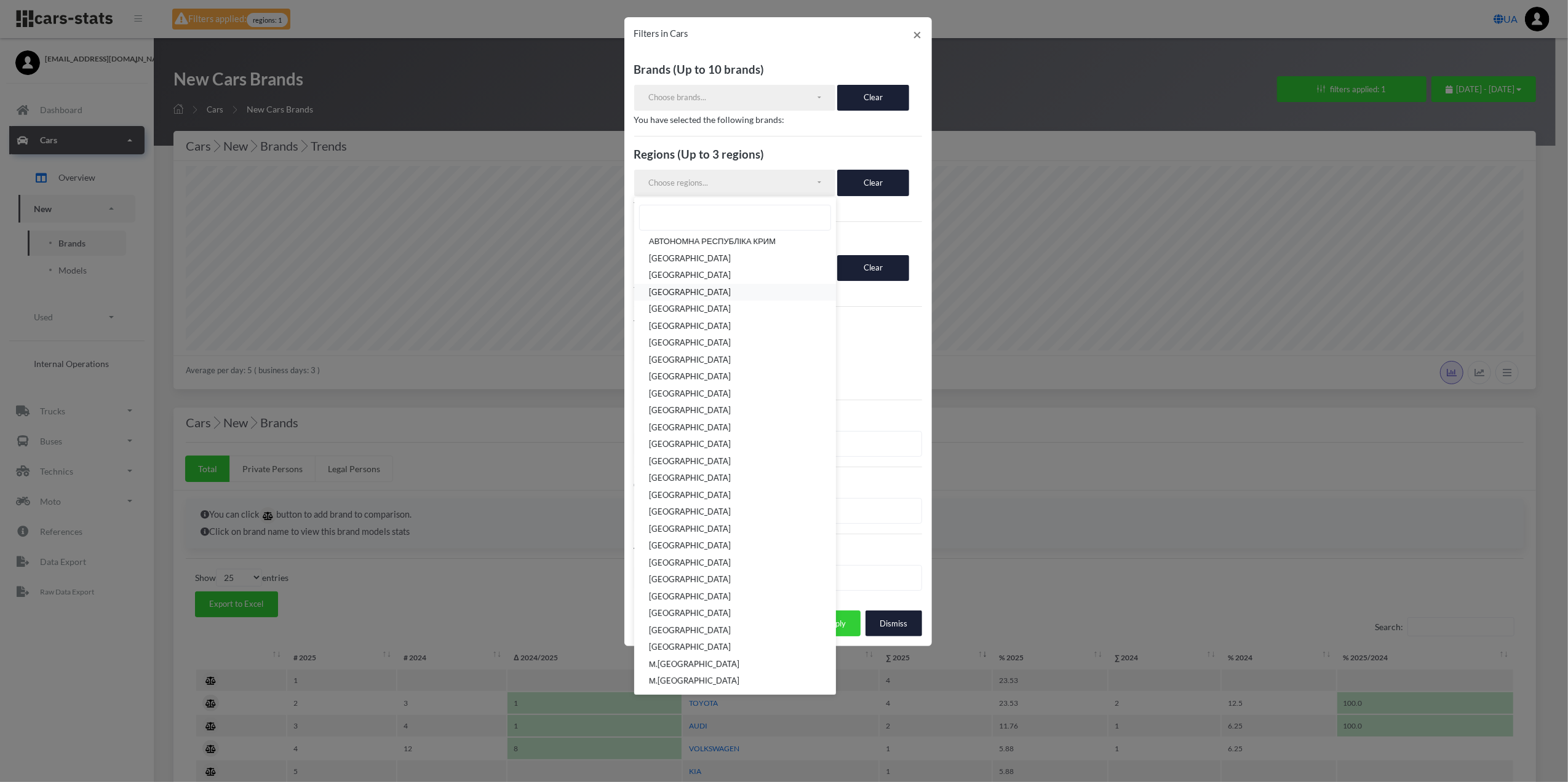
click at [731, 286] on span "[GEOGRAPHIC_DATA]" at bounding box center [690, 292] width 82 height 13
select select "UA-12"
click at [848, 647] on button "Apply" at bounding box center [836, 639] width 49 height 26
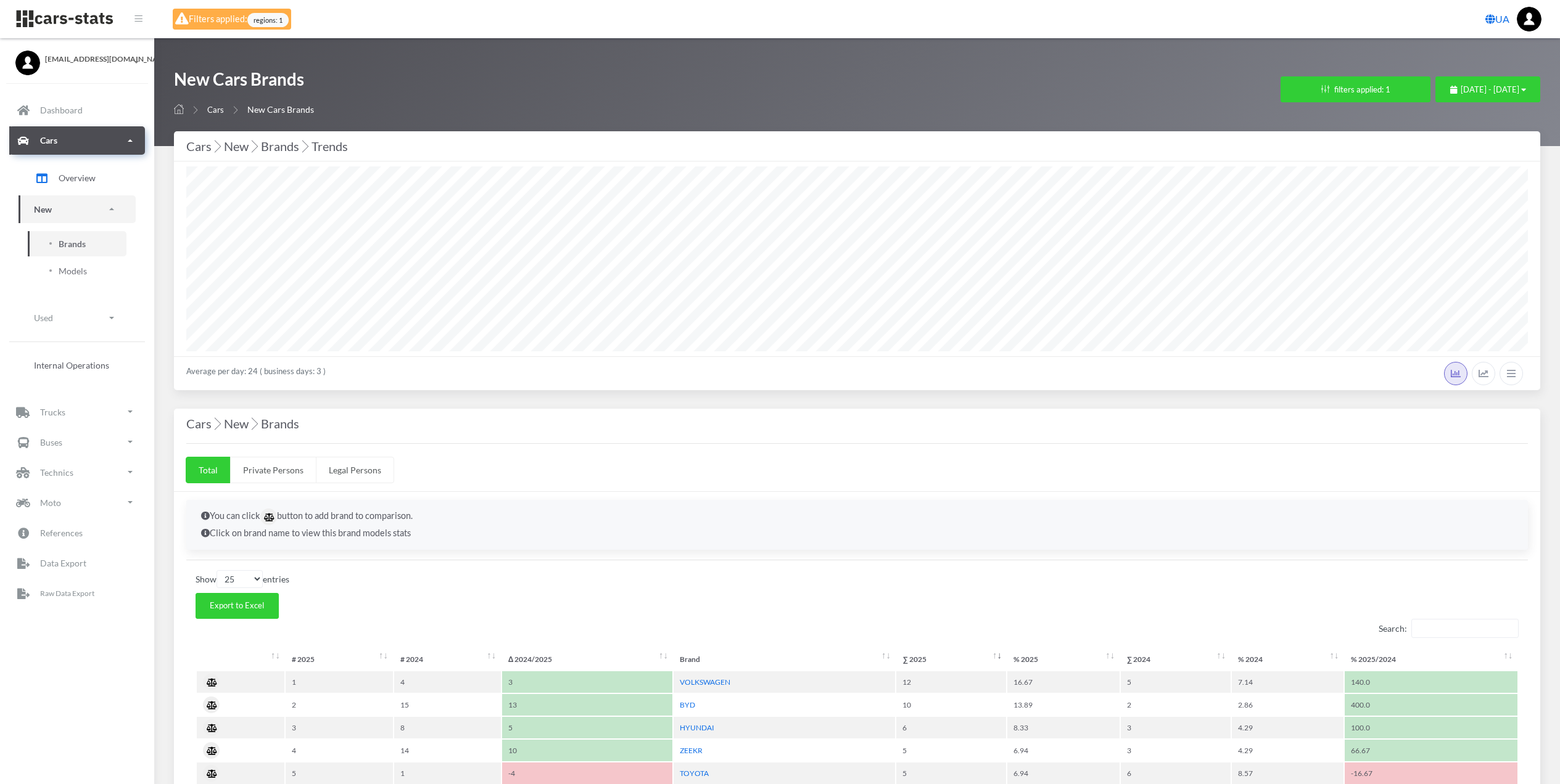
select select "25"
click at [1303, 101] on button "filters applied: 1" at bounding box center [1355, 89] width 150 height 26
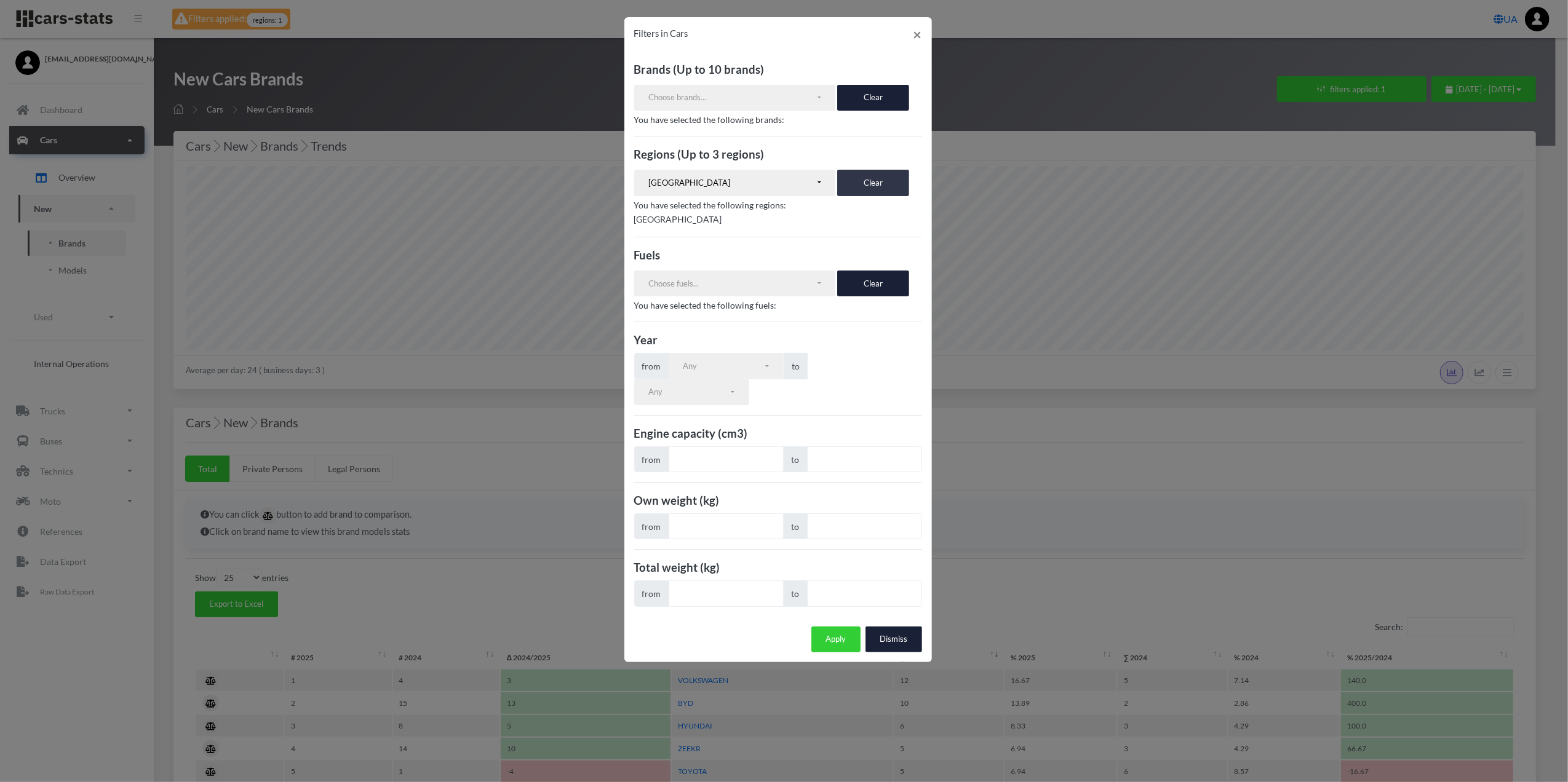
click at [881, 185] on button "Clear" at bounding box center [873, 182] width 72 height 26
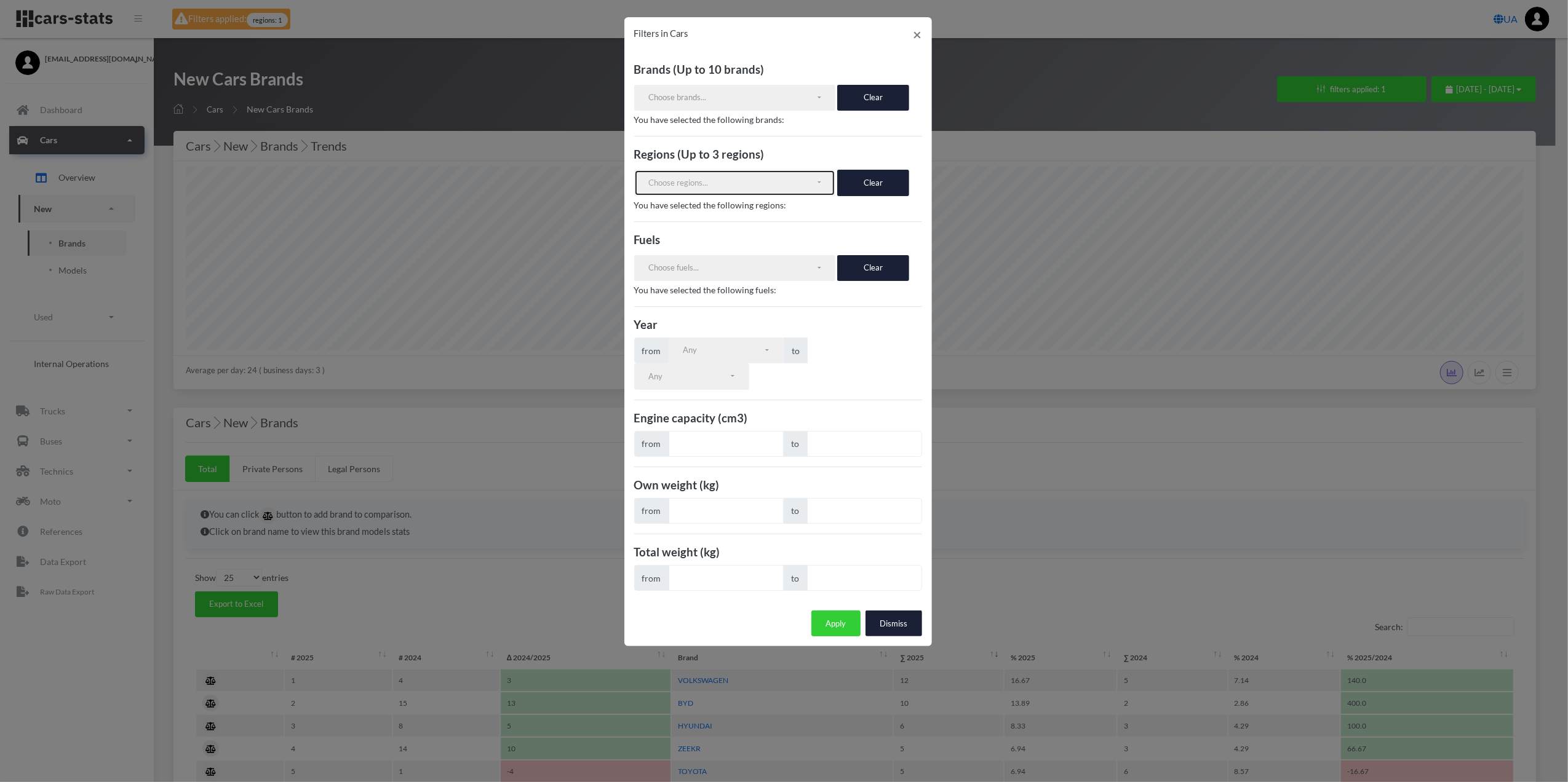
click at [813, 195] on button "Choose regions..." at bounding box center [735, 182] width 202 height 26
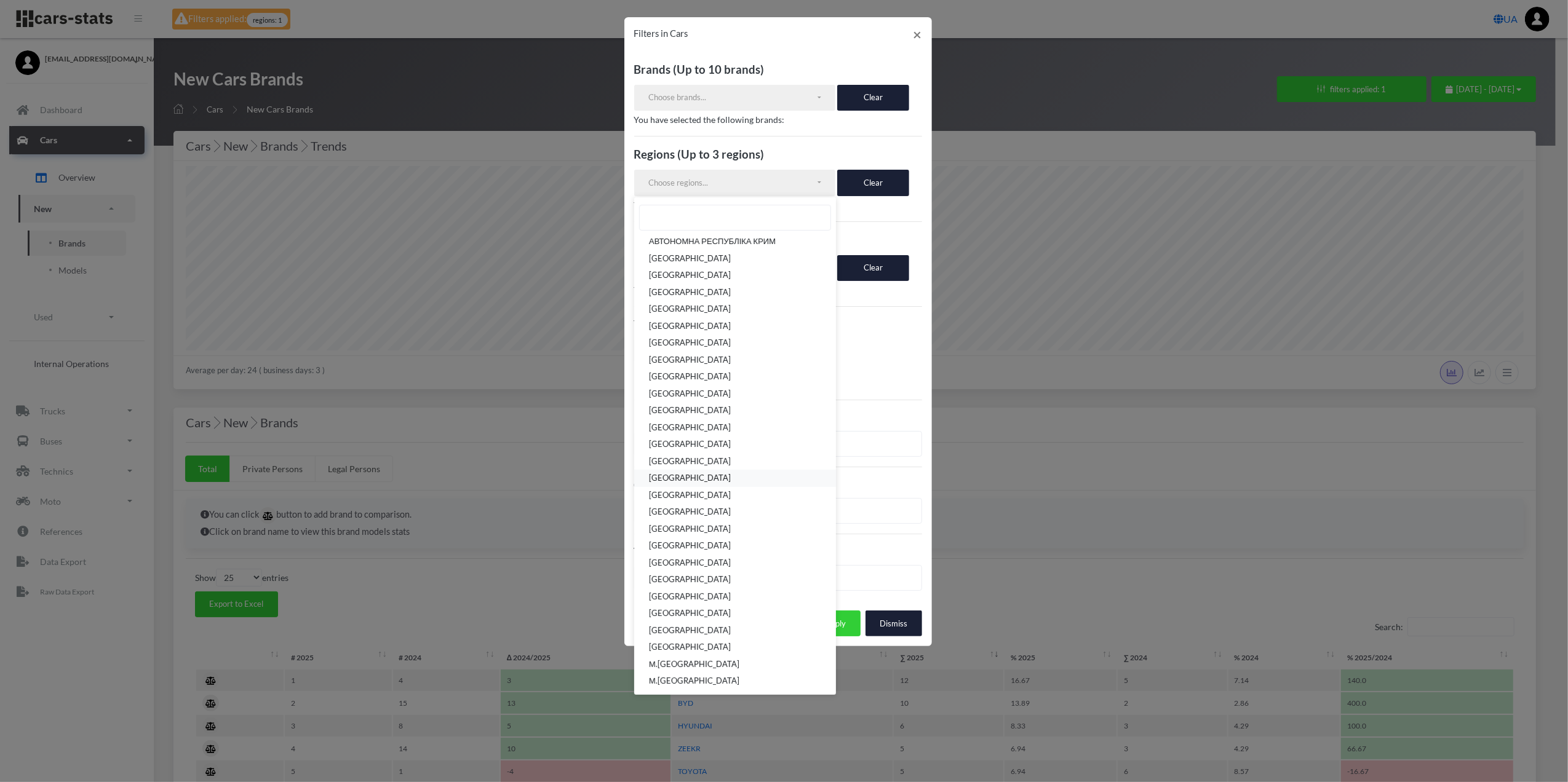
click at [747, 476] on link "[GEOGRAPHIC_DATA]" at bounding box center [735, 479] width 202 height 17
select select "UA-51"
click at [848, 646] on button "Apply" at bounding box center [836, 639] width 49 height 26
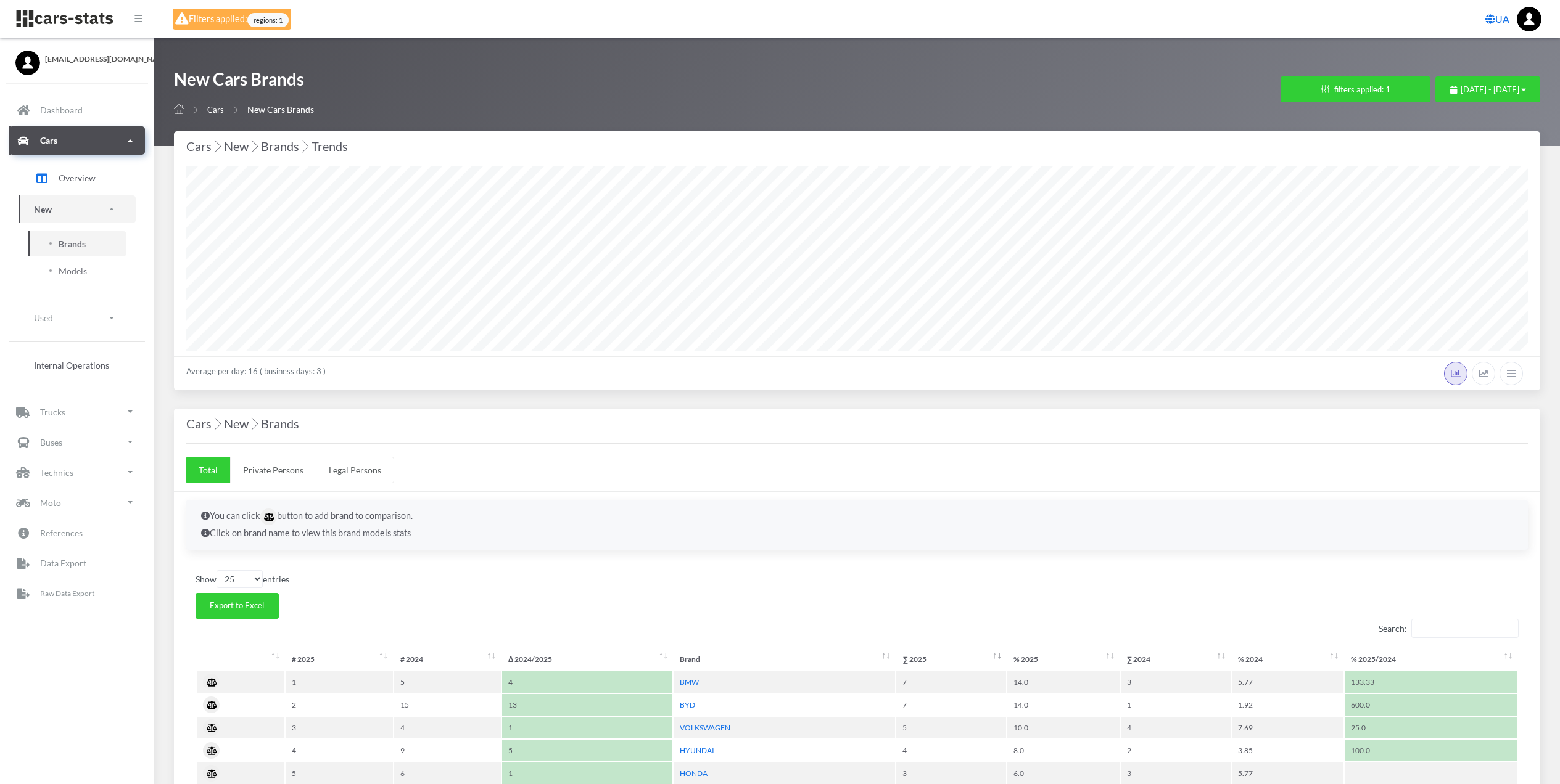
select select "25"
click at [1281, 94] on button "filters applied: 1" at bounding box center [1355, 89] width 150 height 26
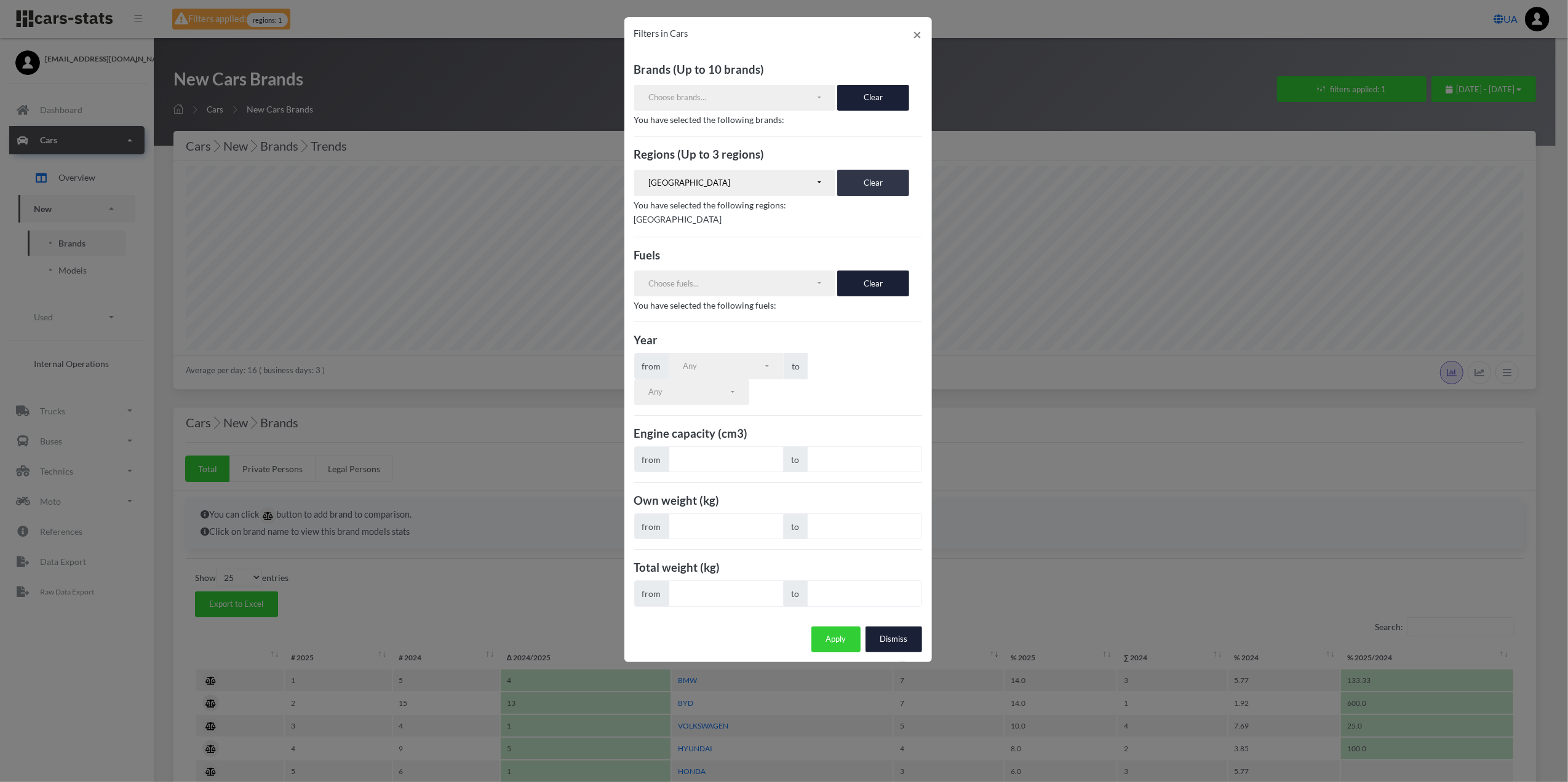
click at [856, 182] on button "Clear" at bounding box center [873, 182] width 72 height 26
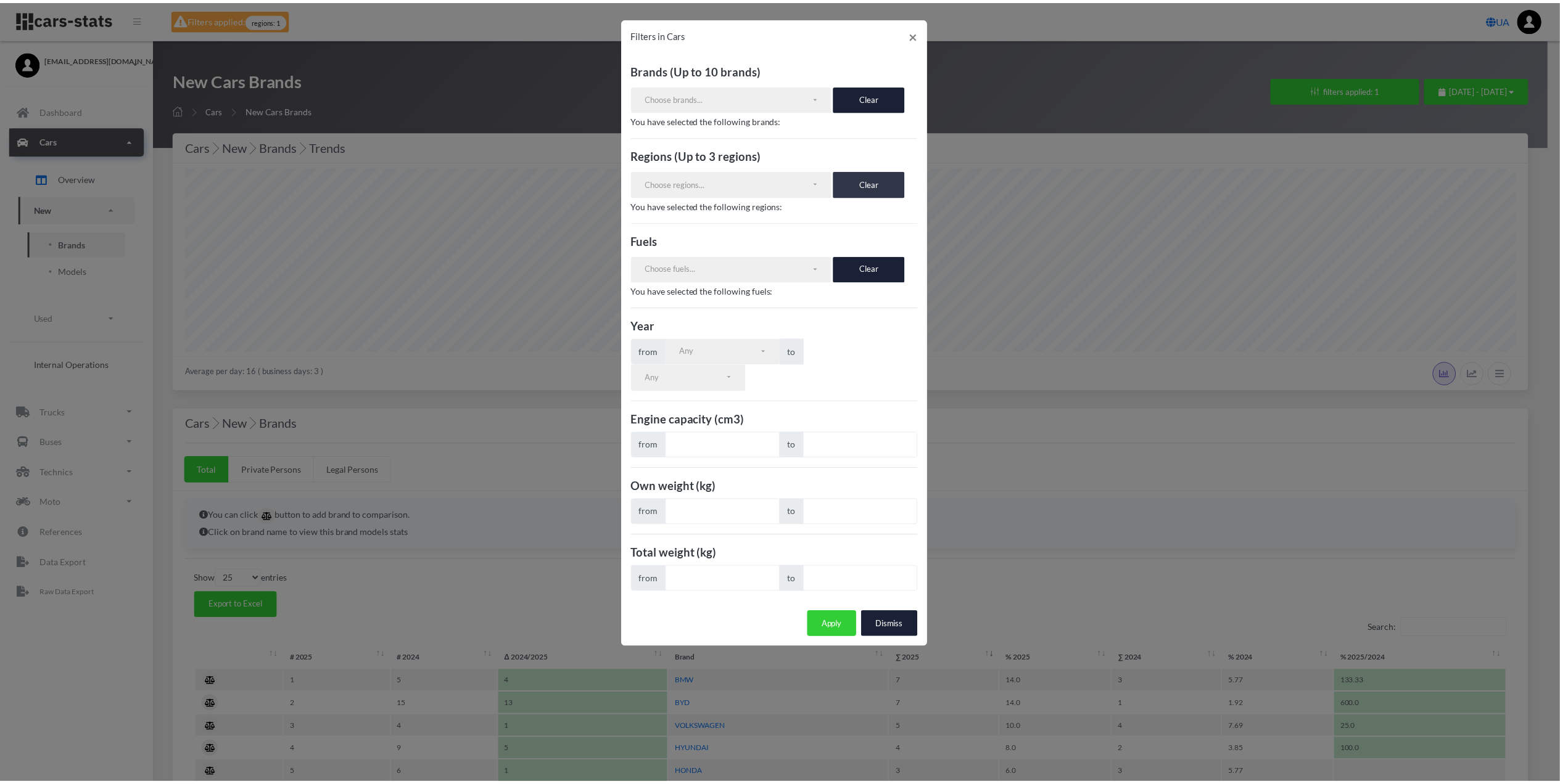
scroll to position [118, 0]
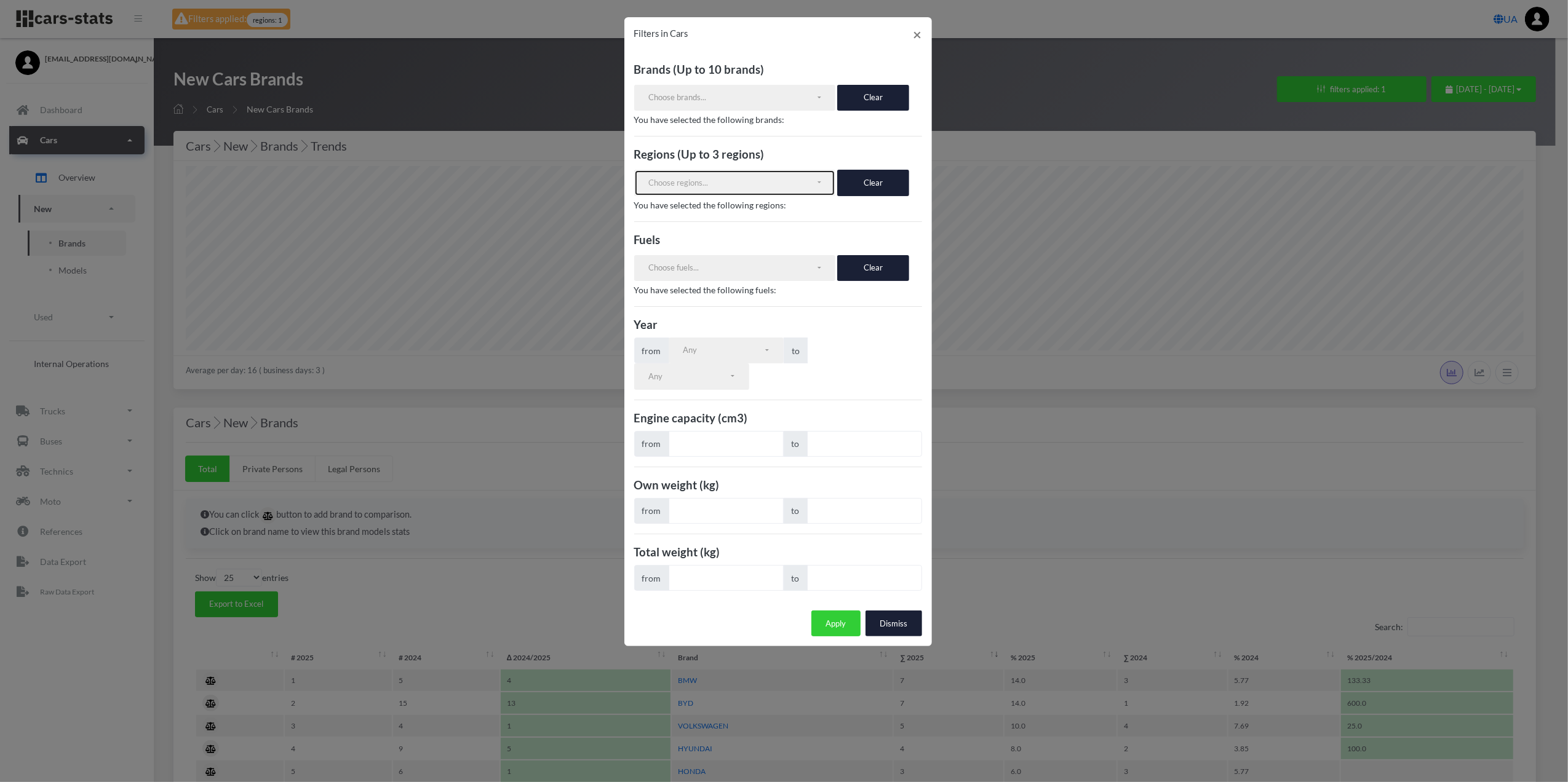
click at [817, 187] on button "Choose regions..." at bounding box center [735, 182] width 202 height 26
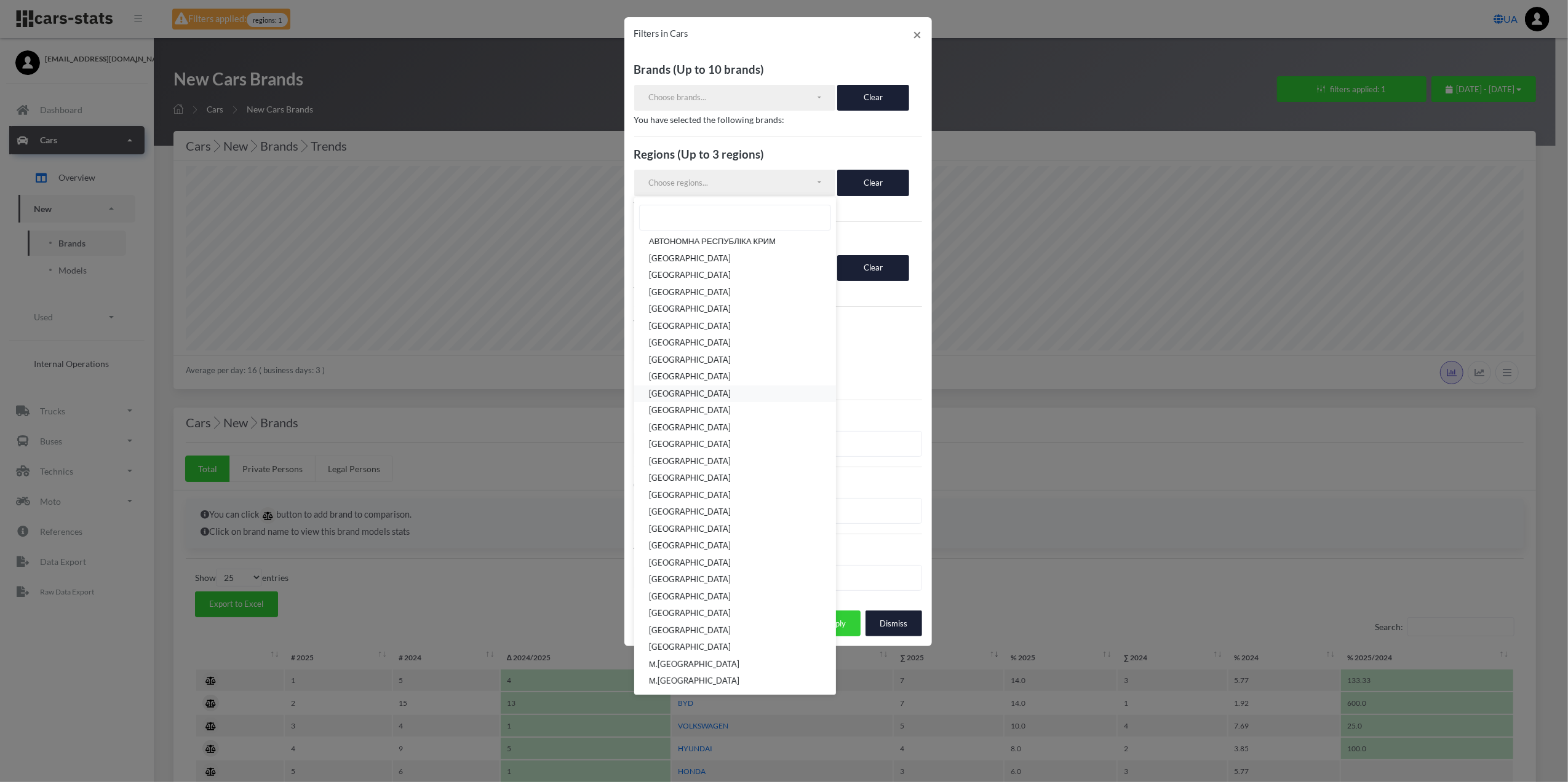
click at [731, 396] on link "[GEOGRAPHIC_DATA]" at bounding box center [735, 394] width 202 height 17
select select "UA-32"
click at [716, 660] on link "М.[GEOGRAPHIC_DATA]" at bounding box center [735, 665] width 202 height 17
click at [856, 648] on button "Apply" at bounding box center [836, 639] width 49 height 26
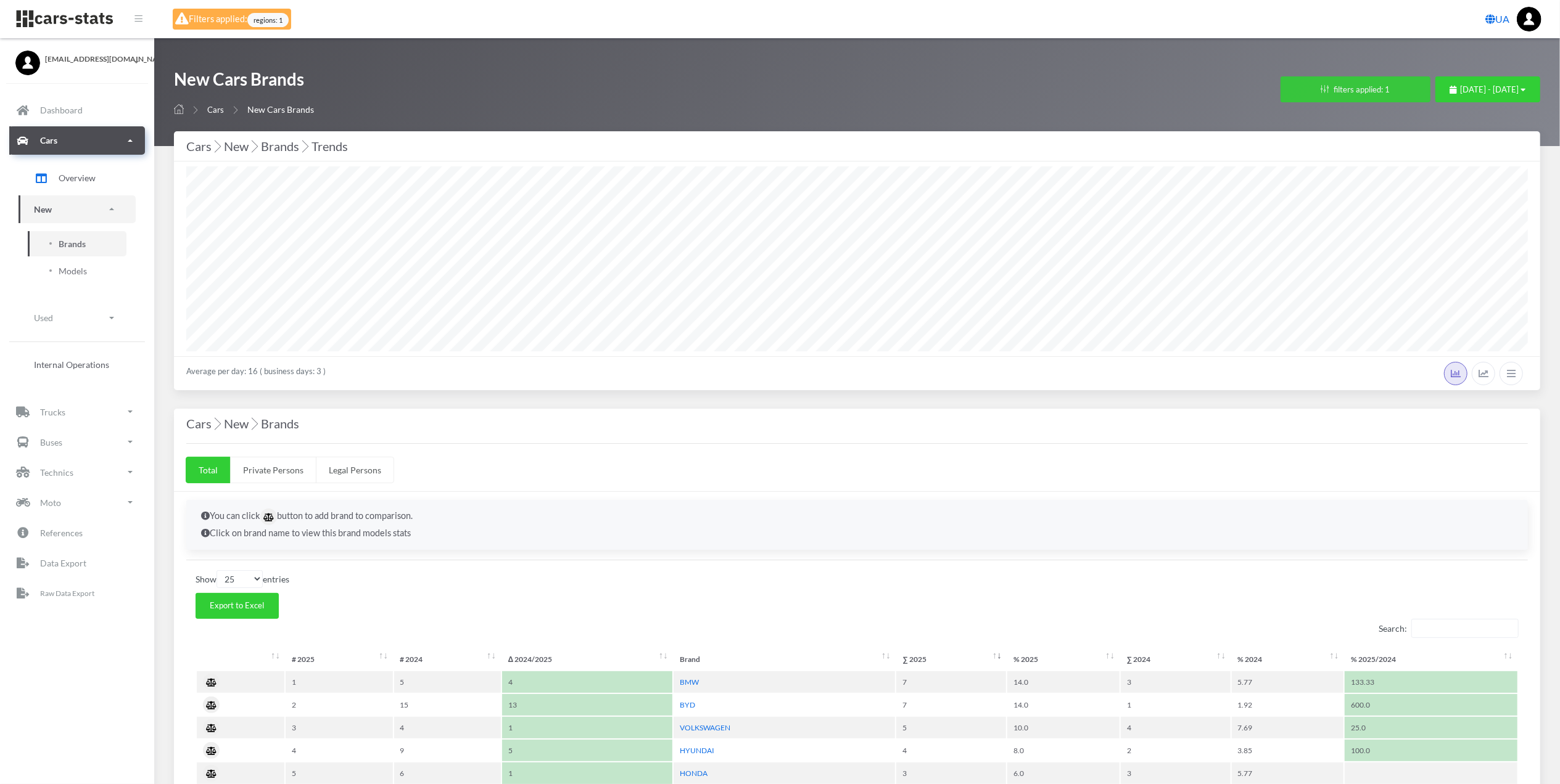
scroll to position [616362, 615434]
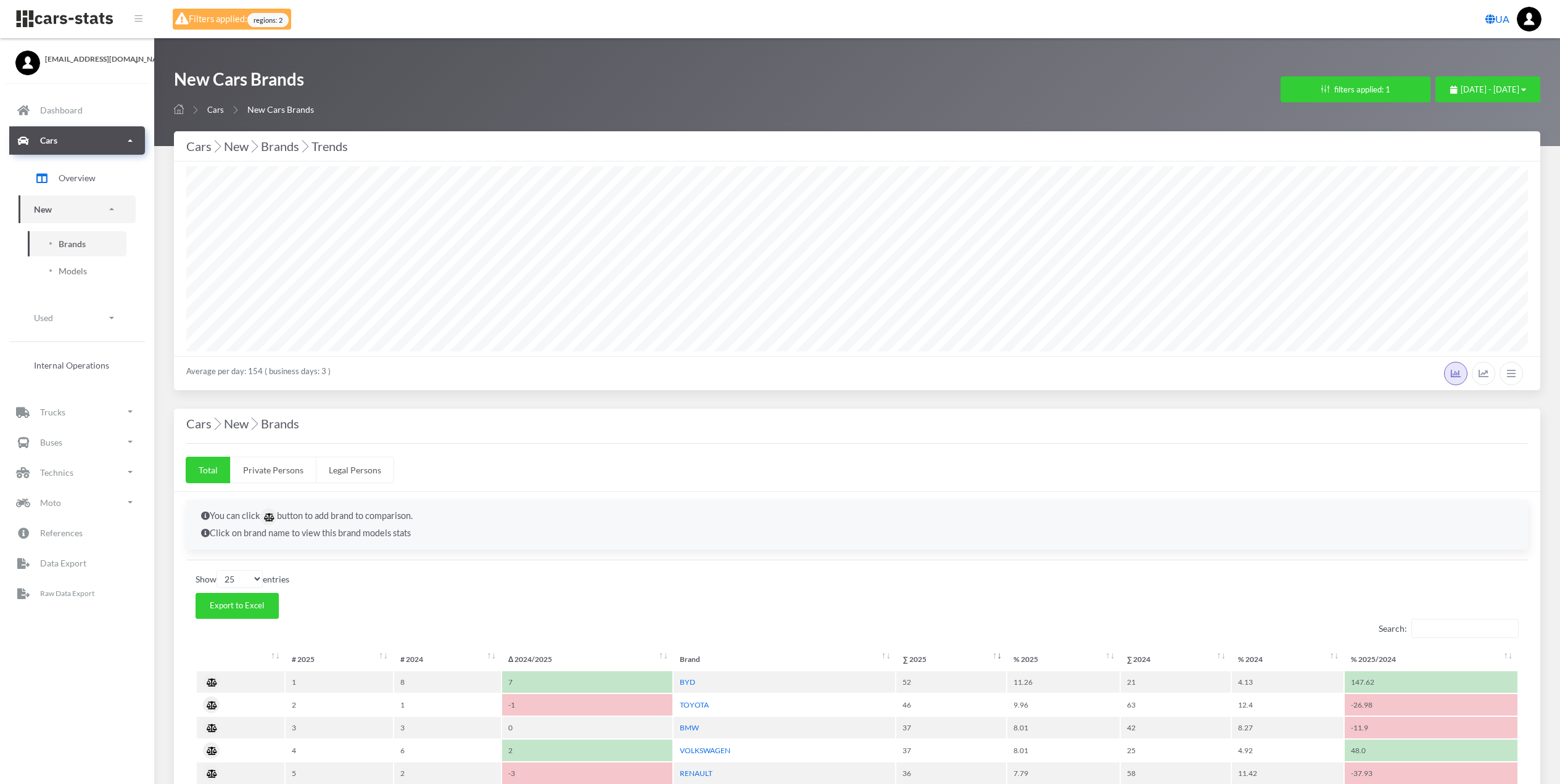
select select "25"
click at [1281, 88] on button "filters applied: 1" at bounding box center [1355, 89] width 150 height 26
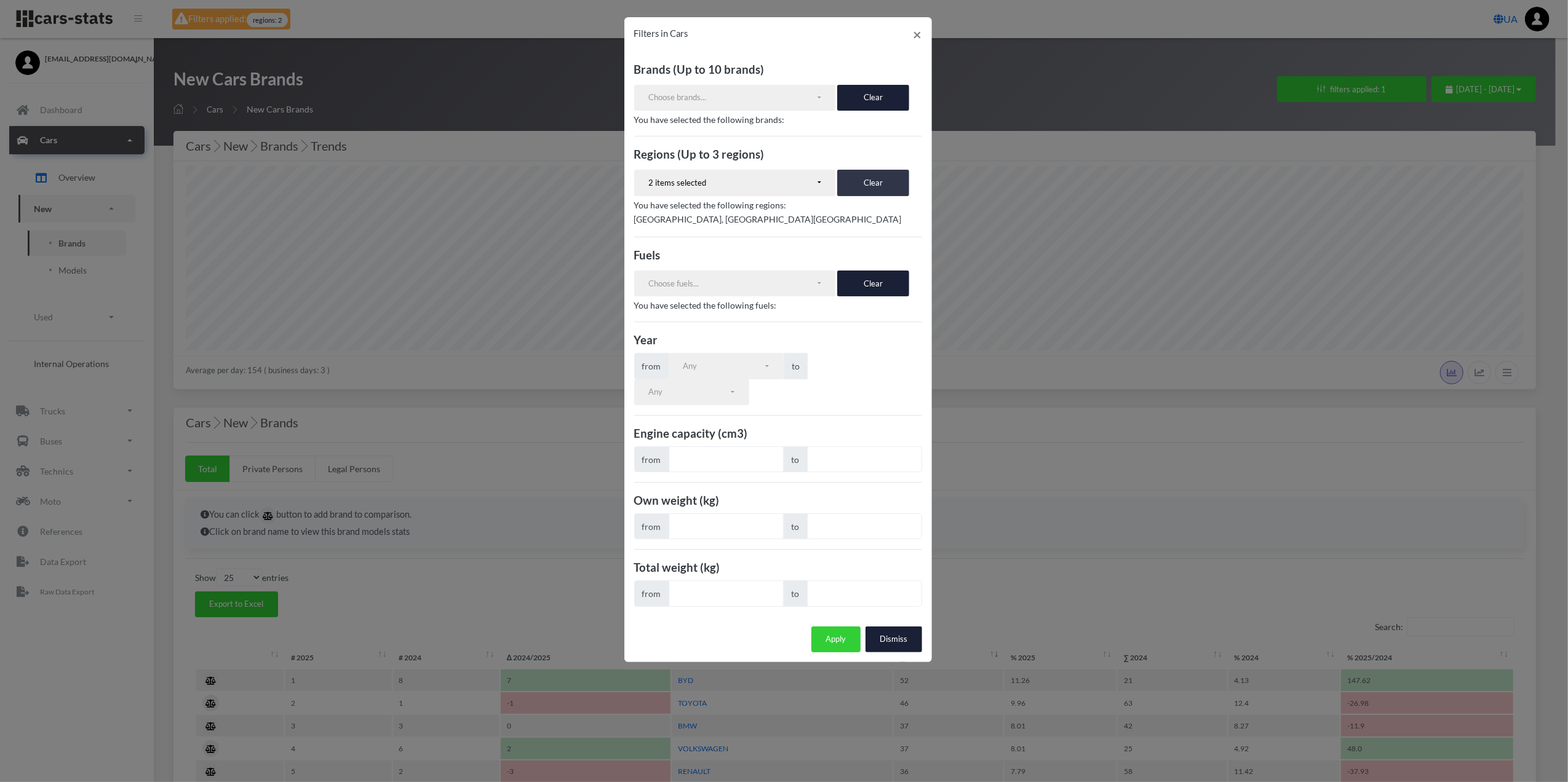
click at [870, 172] on button "Clear" at bounding box center [873, 182] width 72 height 26
select select
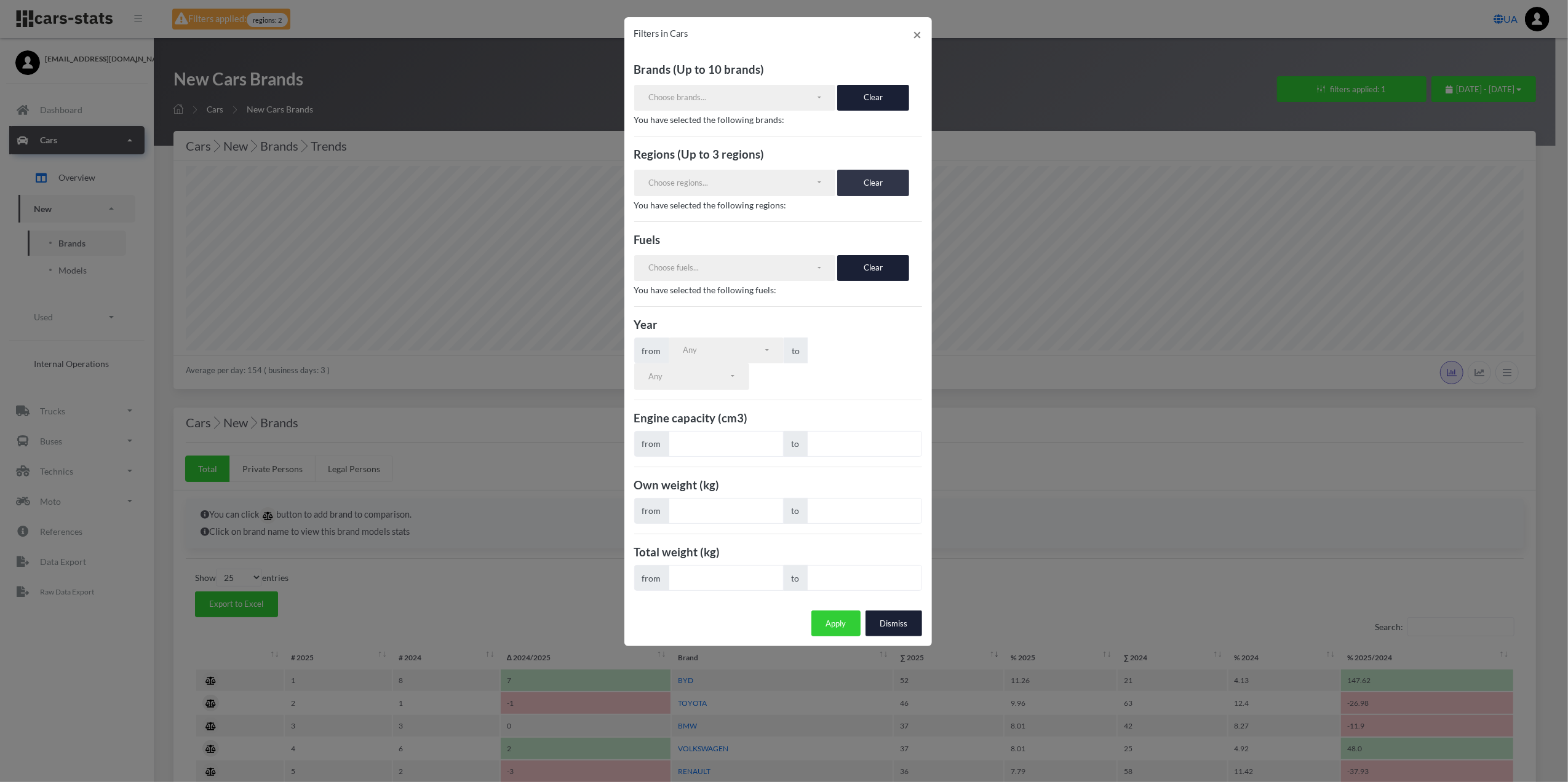
scroll to position [224, 0]
click at [828, 633] on button "Apply" at bounding box center [836, 623] width 49 height 26
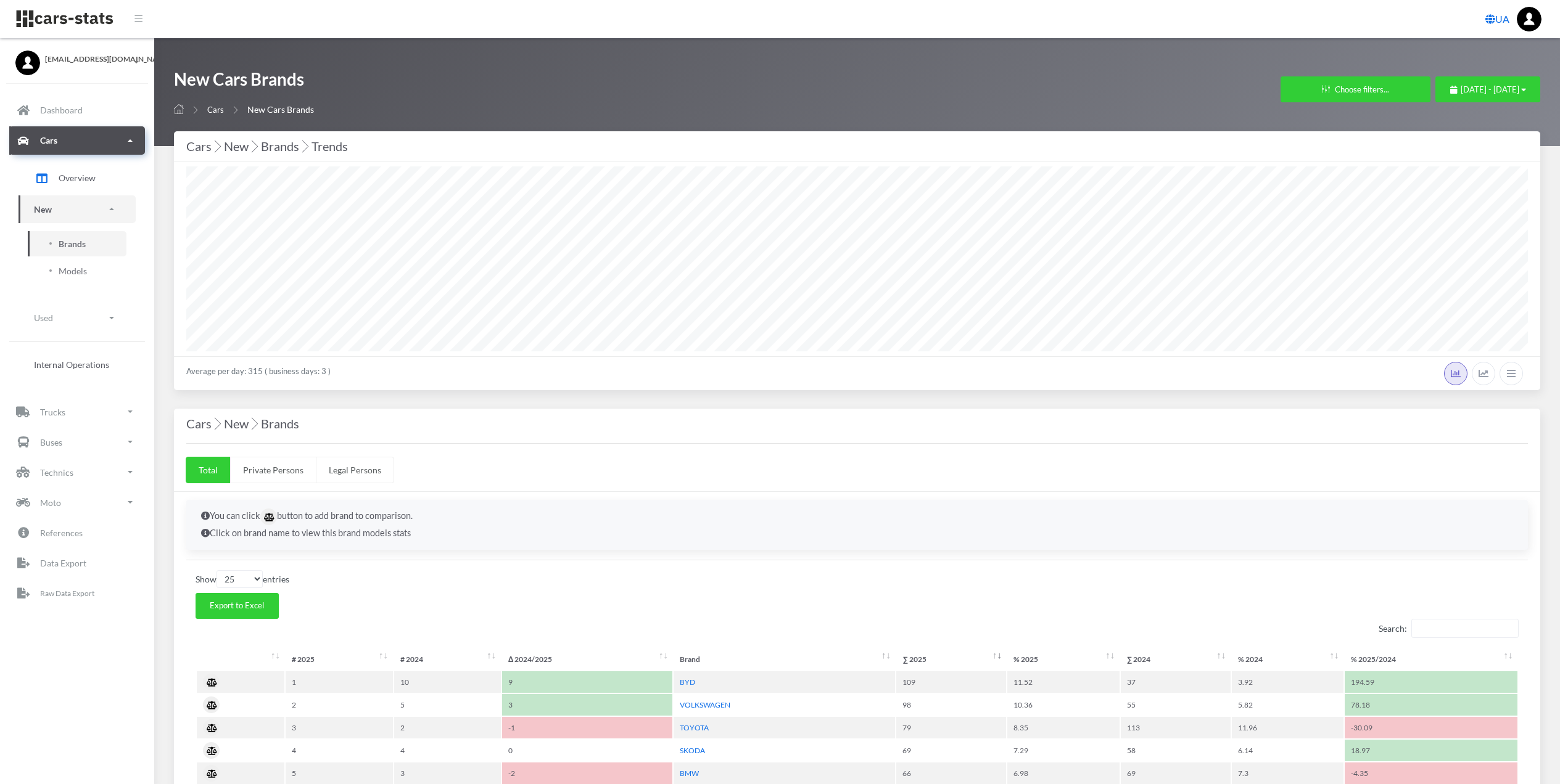
select select "25"
